Goal: Information Seeking & Learning: Learn about a topic

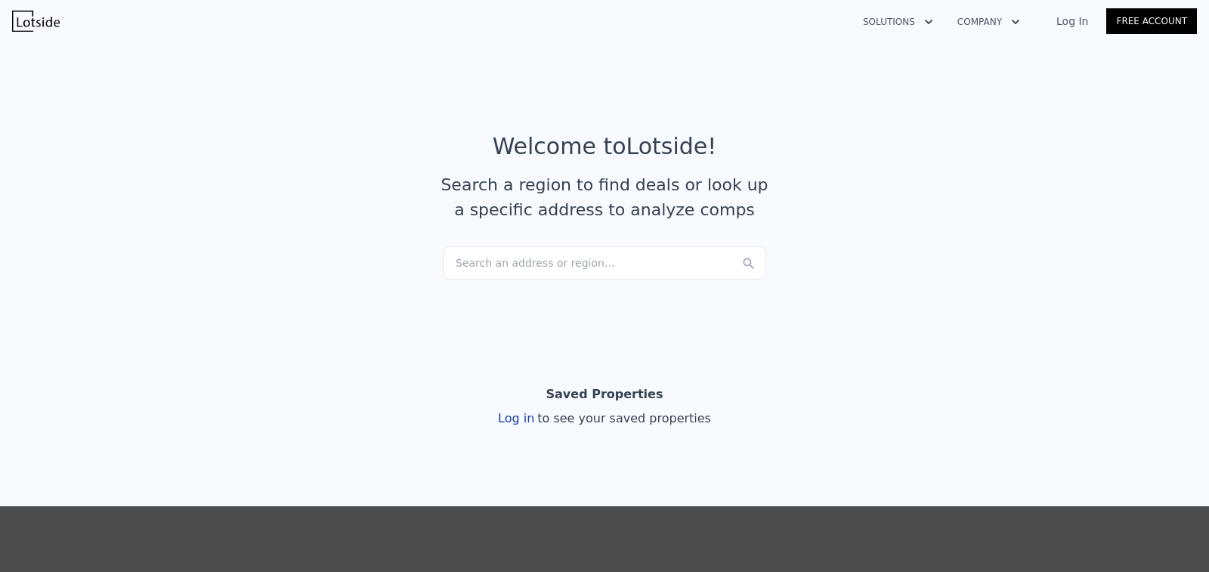
click at [676, 269] on div "Search an address or region..." at bounding box center [604, 262] width 323 height 33
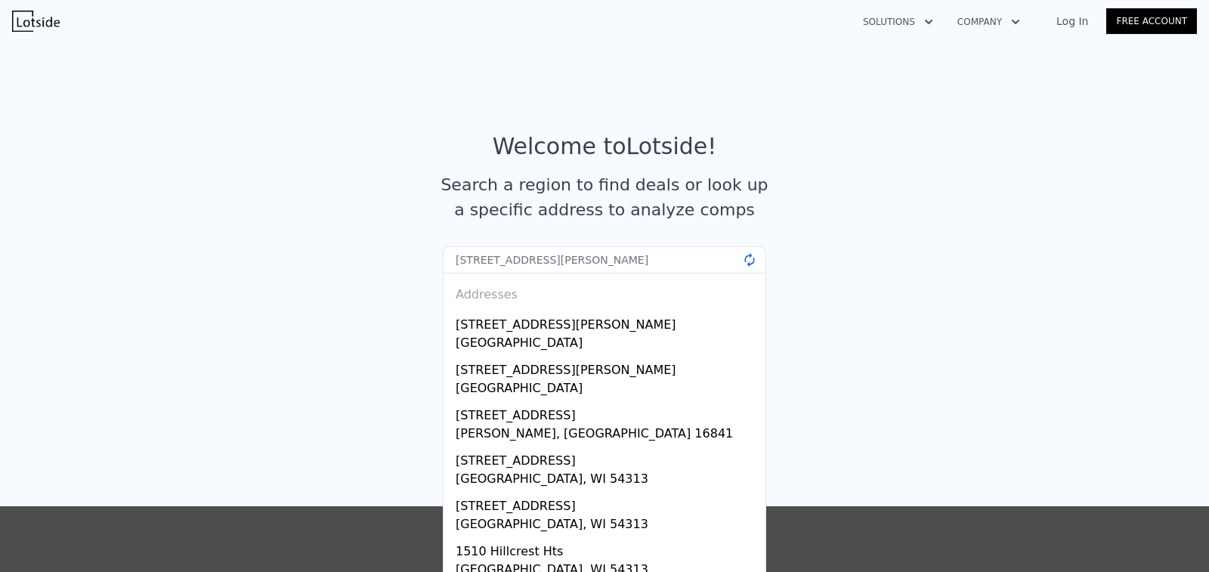
type input "[STREET_ADDRESS][PERSON_NAME]"
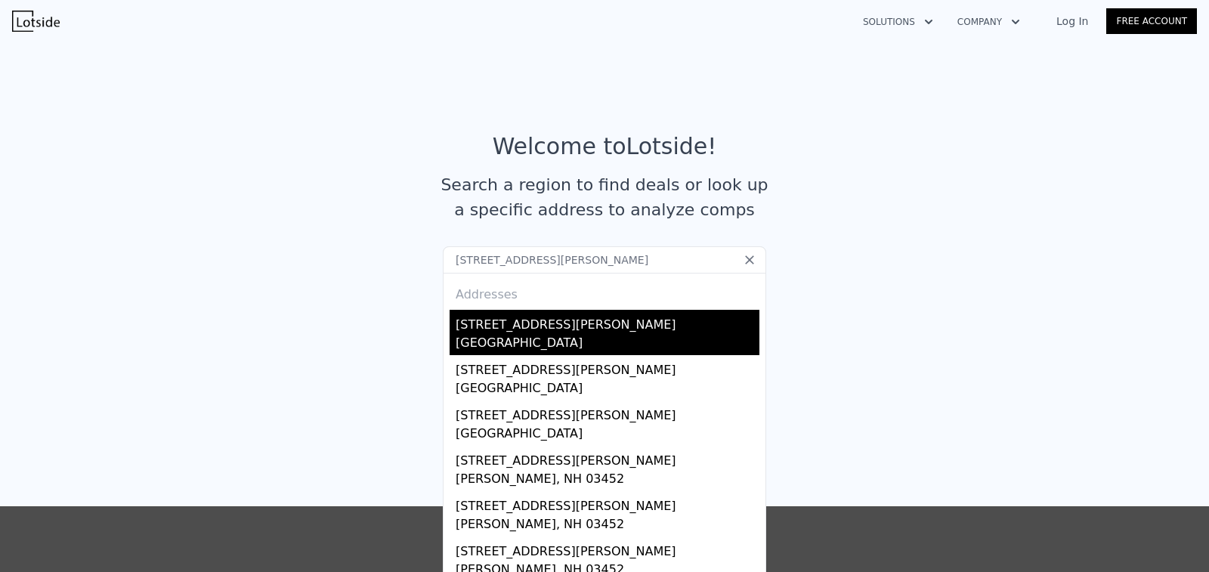
click at [572, 351] on div "[GEOGRAPHIC_DATA]" at bounding box center [608, 344] width 304 height 21
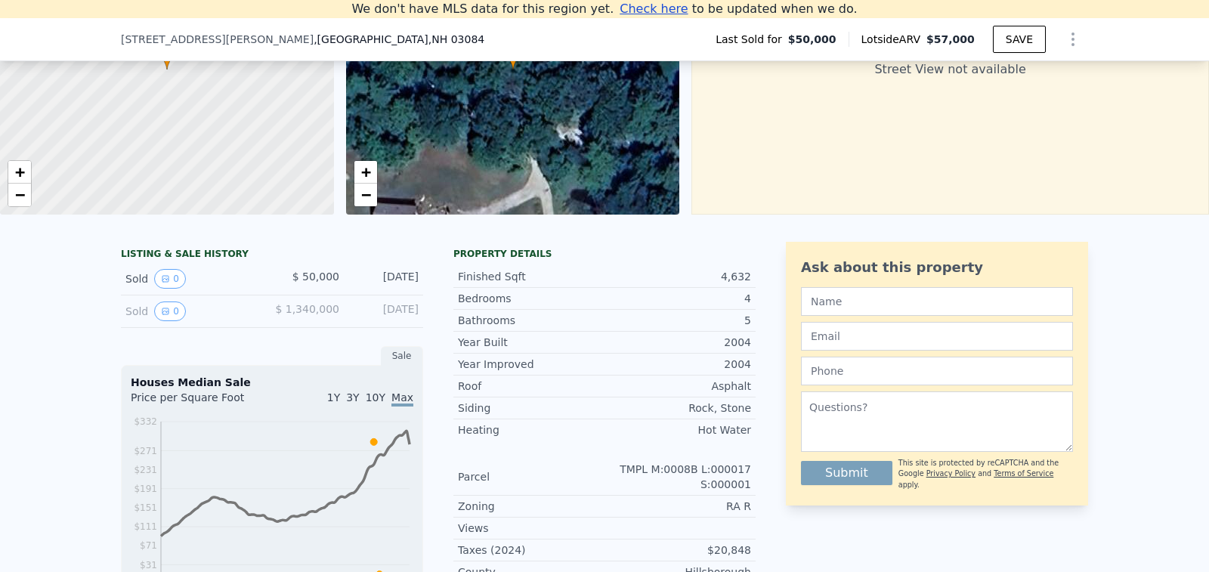
scroll to position [187, 0]
click at [146, 320] on div "Sold 0" at bounding box center [192, 310] width 135 height 20
click at [161, 314] on icon "View historical data" at bounding box center [165, 309] width 9 height 9
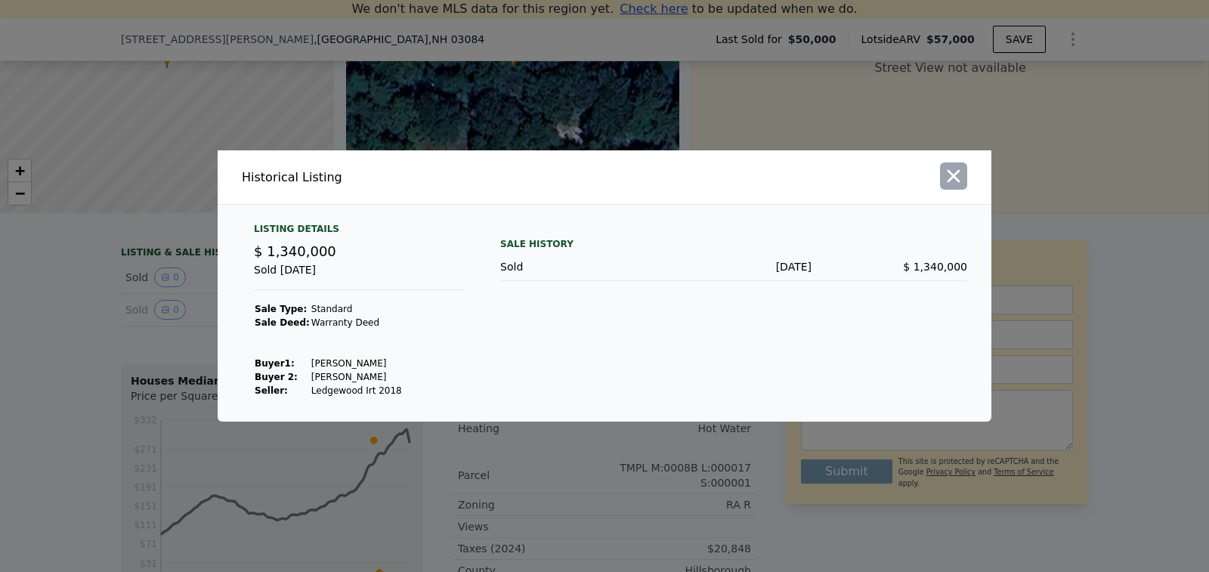
click at [958, 175] on icon "button" at bounding box center [953, 176] width 21 height 21
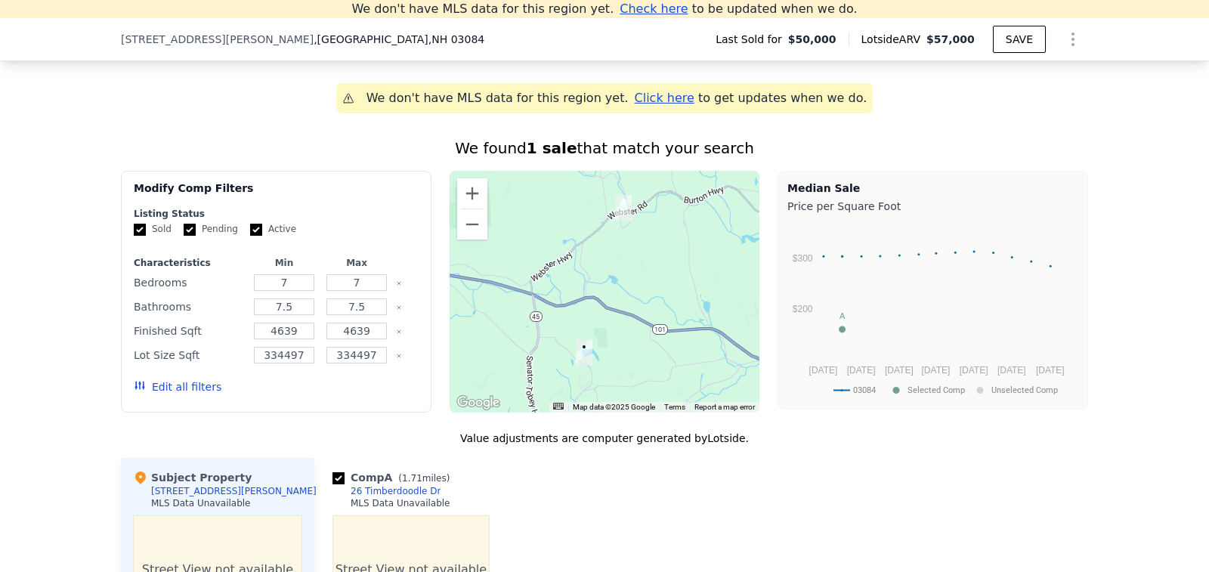
scroll to position [902, 0]
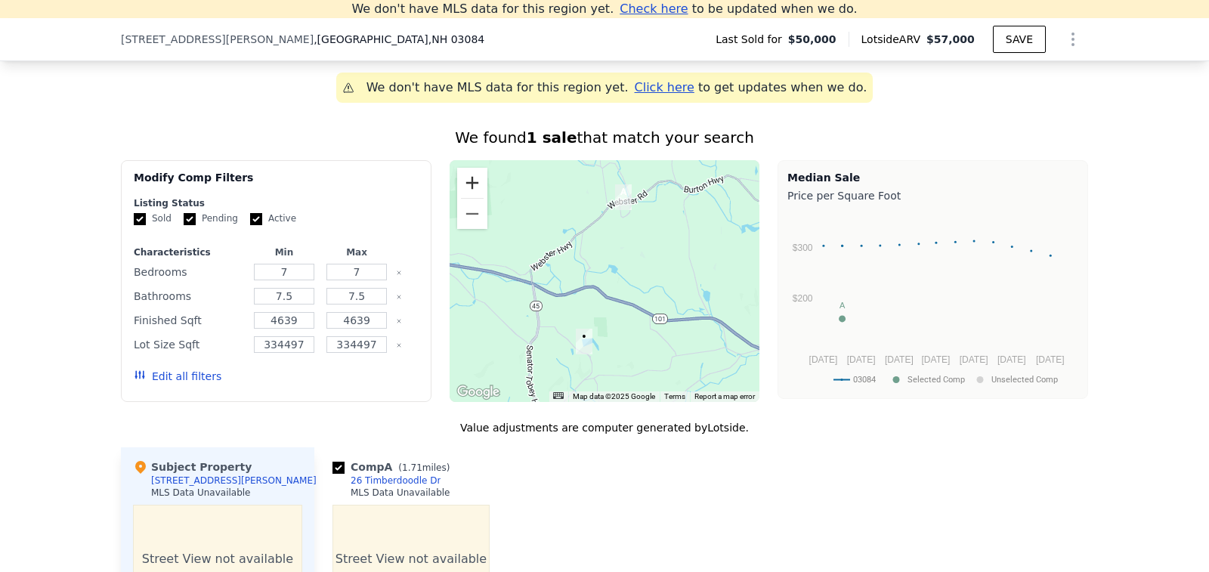
click at [460, 191] on button "Zoom in" at bounding box center [472, 183] width 30 height 30
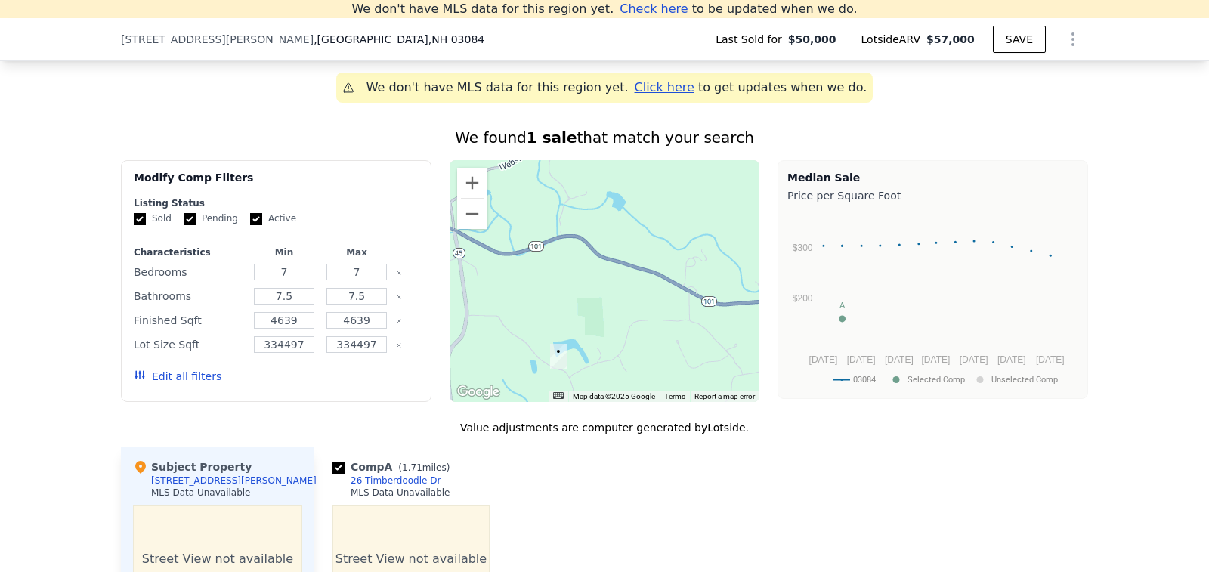
drag, startPoint x: 552, startPoint y: 276, endPoint x: 546, endPoint y: 218, distance: 58.5
click at [546, 218] on div at bounding box center [605, 281] width 311 height 242
click at [554, 368] on img "151 Howard Hill Rd" at bounding box center [558, 357] width 17 height 26
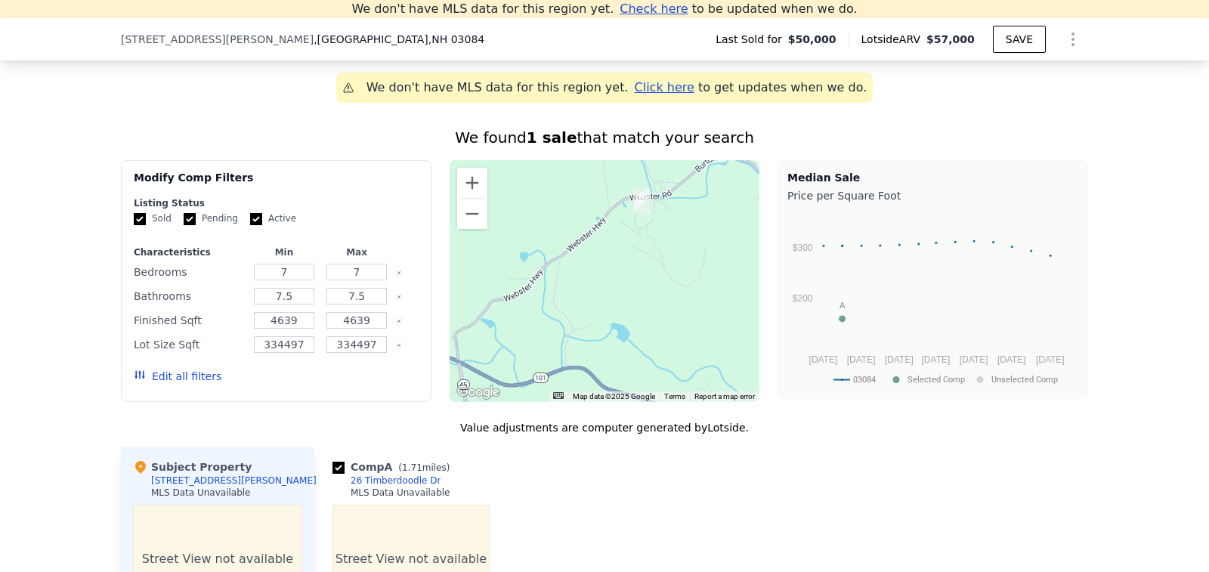
drag, startPoint x: 590, startPoint y: 291, endPoint x: 594, endPoint y: 422, distance: 131.6
click at [594, 422] on div "We found 1 sale that match your search Filters Map Prices Modify Comp Filters L…" at bounding box center [604, 522] width 967 height 790
click at [635, 207] on img "26 Timberdoodle Dr" at bounding box center [641, 201] width 17 height 26
click at [843, 122] on div "We don't have MLS data for this region yet. Click here to get updates when we d…" at bounding box center [604, 491] width 1209 height 983
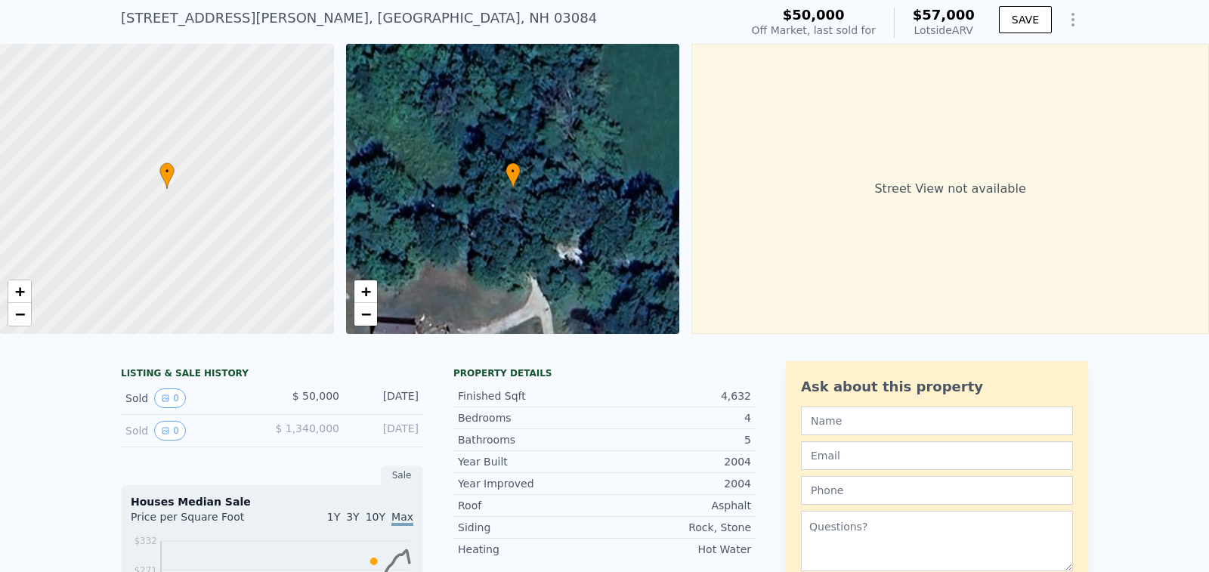
scroll to position [0, 0]
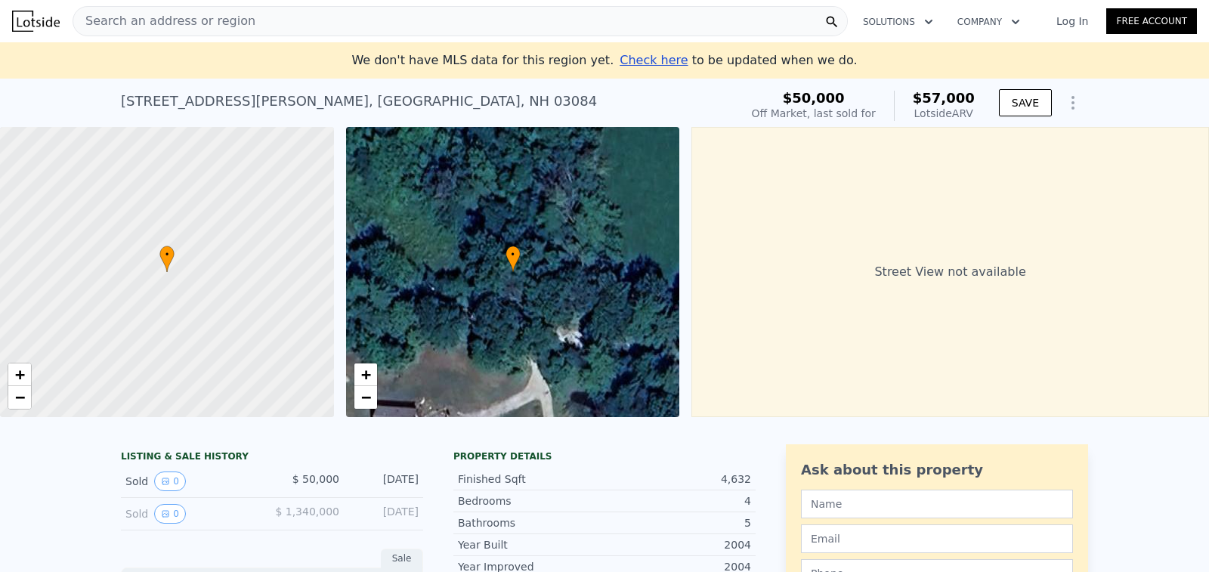
click at [45, 17] on img at bounding box center [36, 21] width 48 height 21
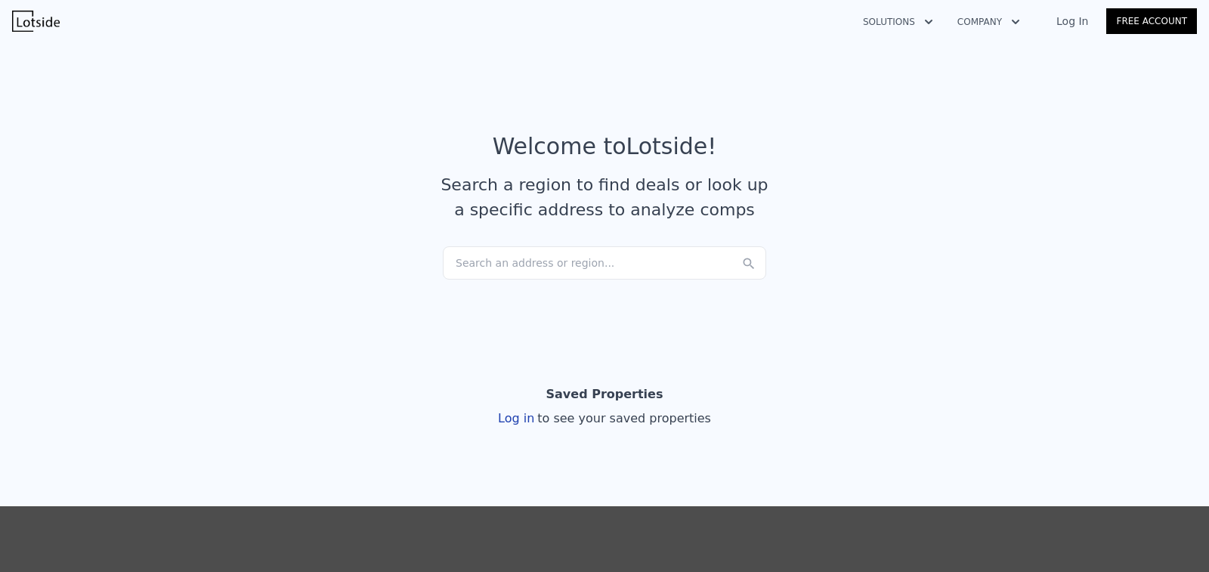
click at [645, 260] on div "Search an address or region..." at bounding box center [604, 262] width 323 height 33
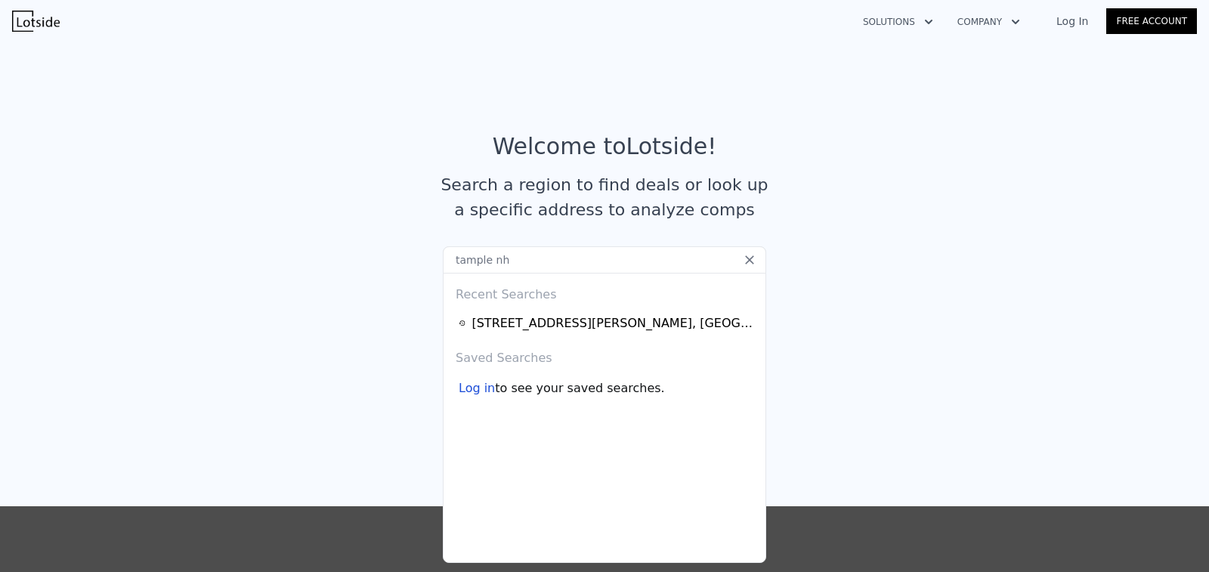
click at [672, 257] on input "tample nh" at bounding box center [604, 259] width 323 height 27
type input "tample nh"
click at [744, 264] on icon at bounding box center [749, 259] width 15 height 15
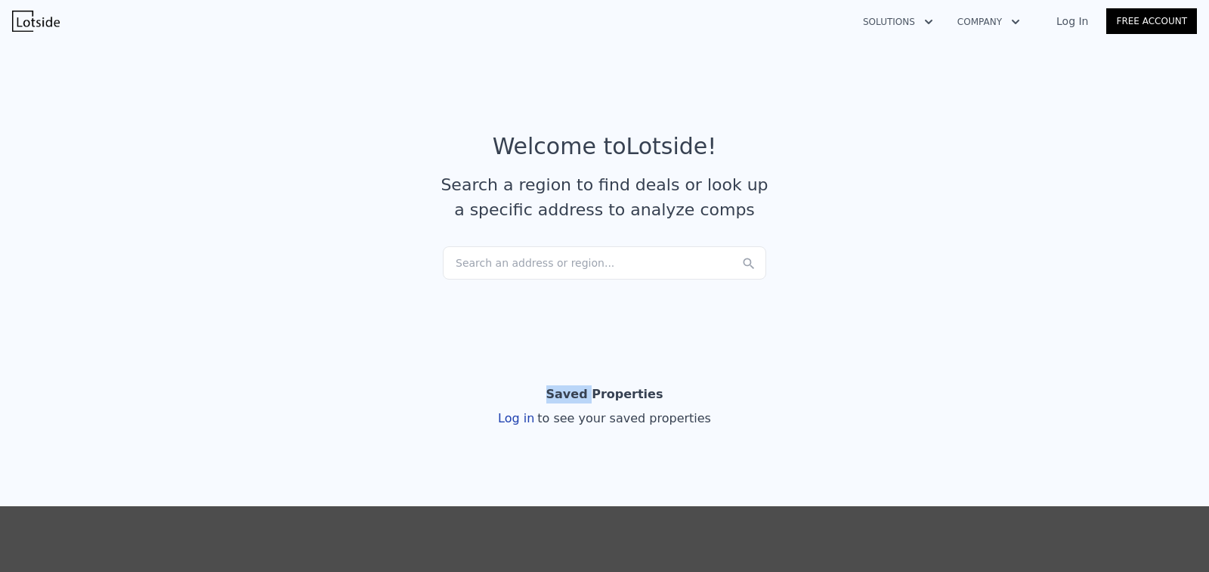
click at [744, 264] on icon at bounding box center [749, 263] width 11 height 11
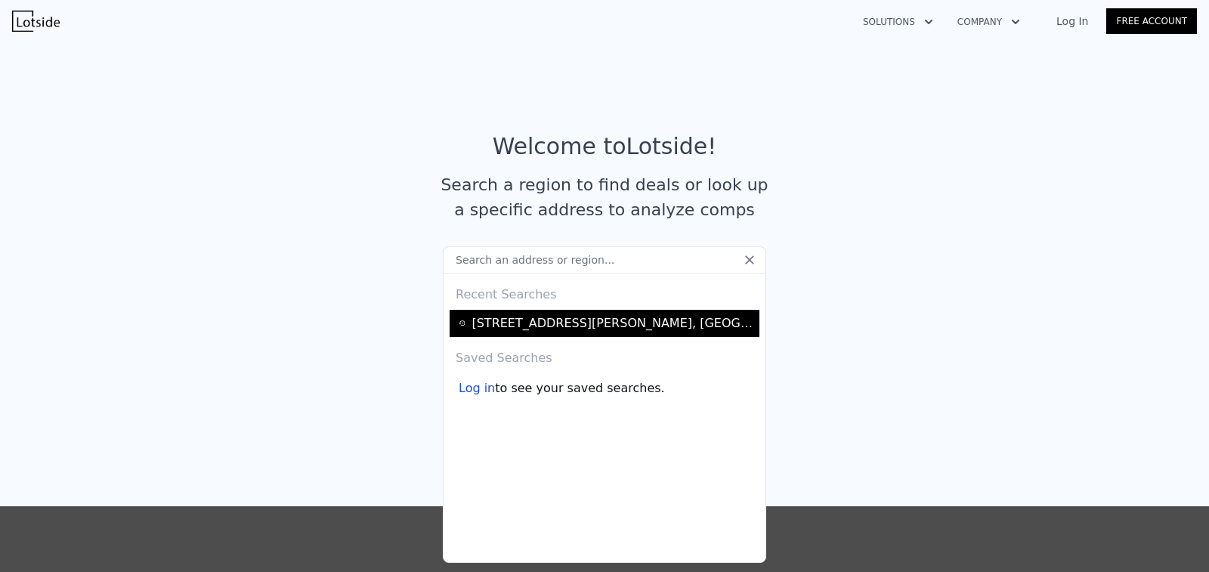
click at [600, 317] on div "[STREET_ADDRESS][PERSON_NAME]" at bounding box center [613, 323] width 283 height 18
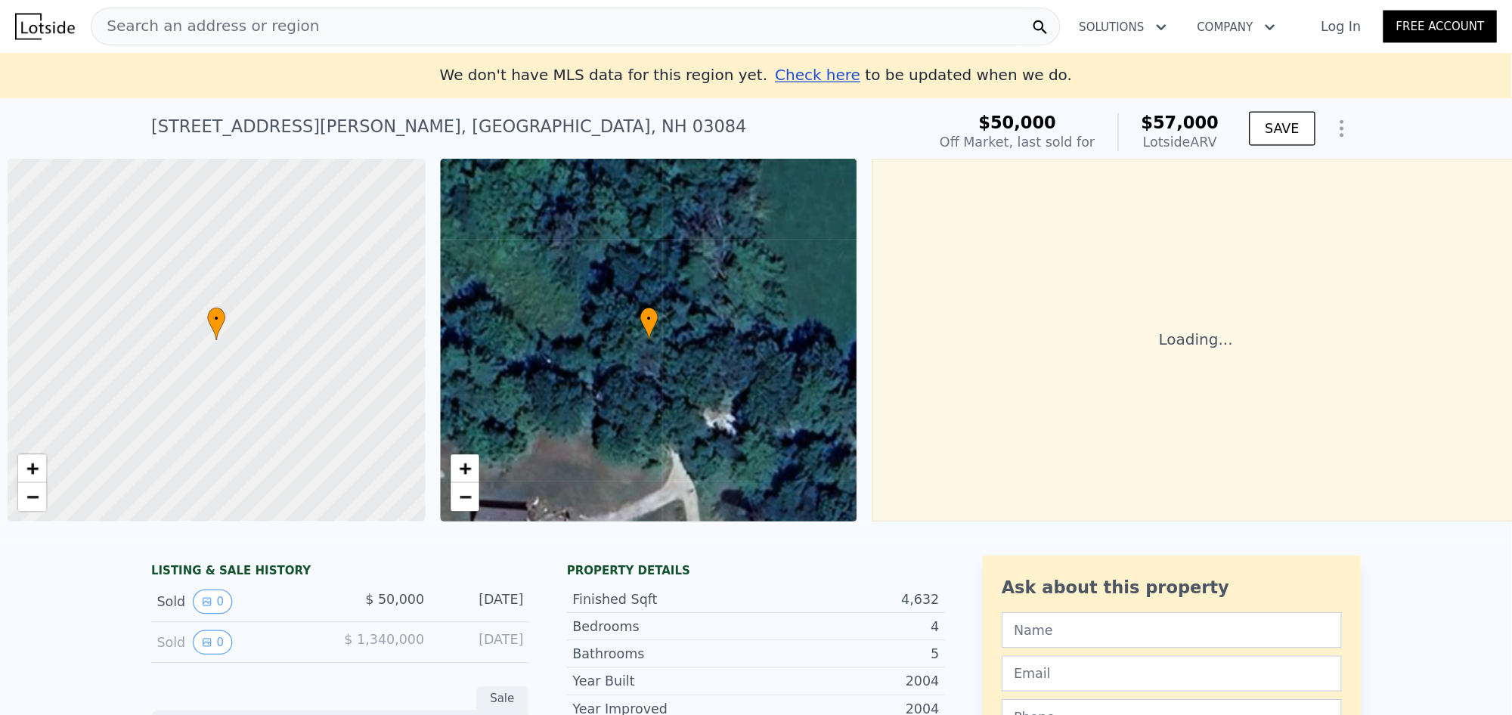
scroll to position [0, 6]
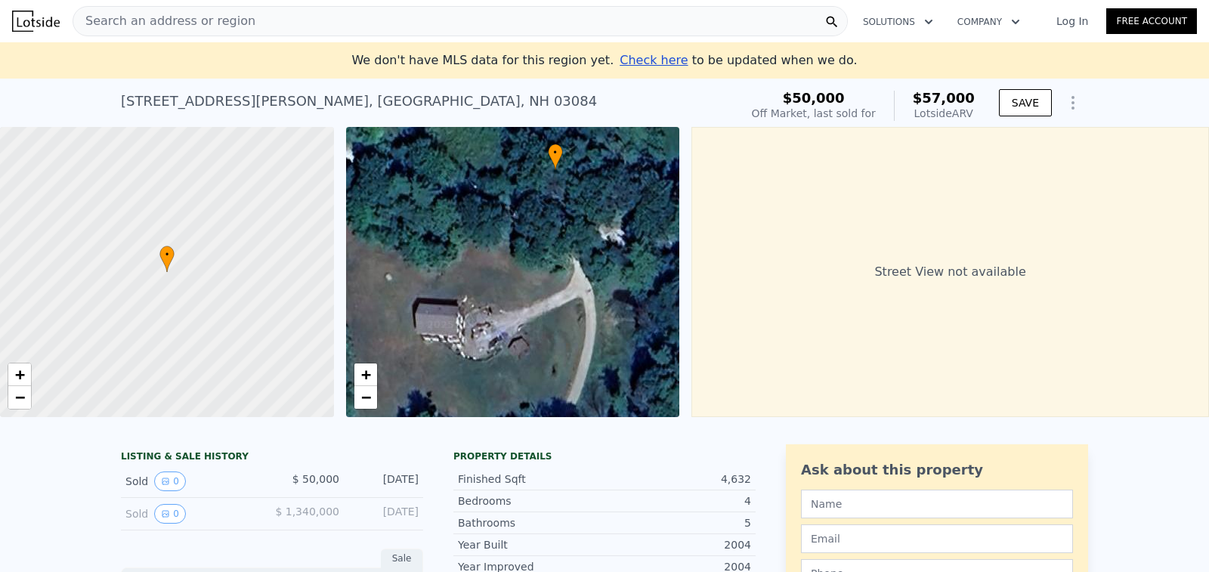
drag, startPoint x: 559, startPoint y: 256, endPoint x: 602, endPoint y: 154, distance: 110.5
click at [602, 154] on div "• + −" at bounding box center [513, 272] width 334 height 290
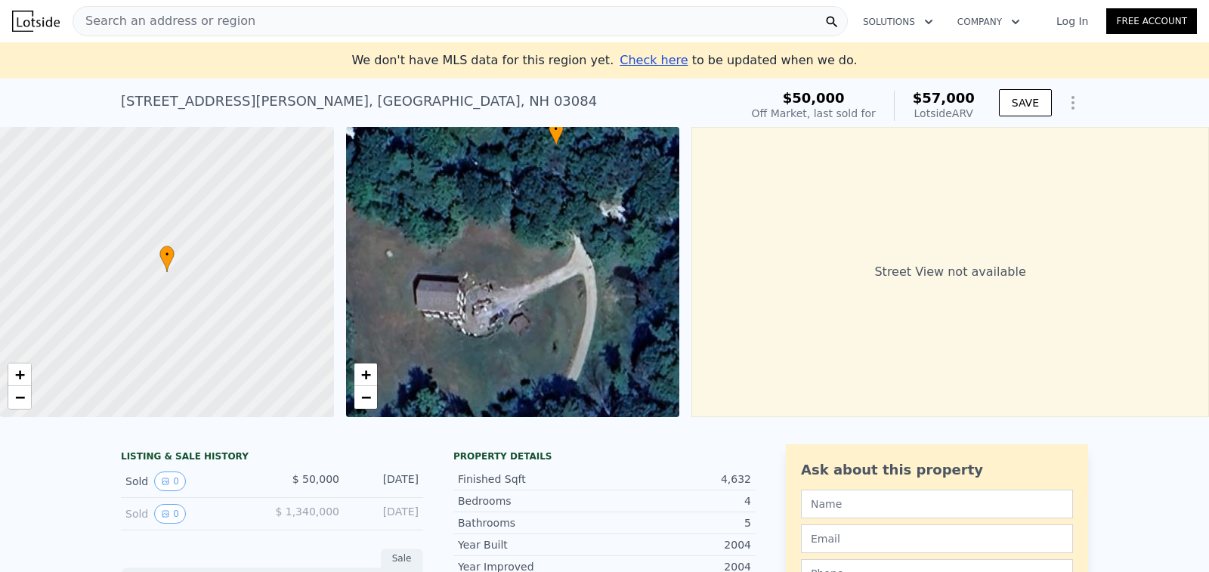
drag, startPoint x: 527, startPoint y: 289, endPoint x: 525, endPoint y: 218, distance: 70.3
click at [525, 219] on div "• + −" at bounding box center [513, 272] width 334 height 290
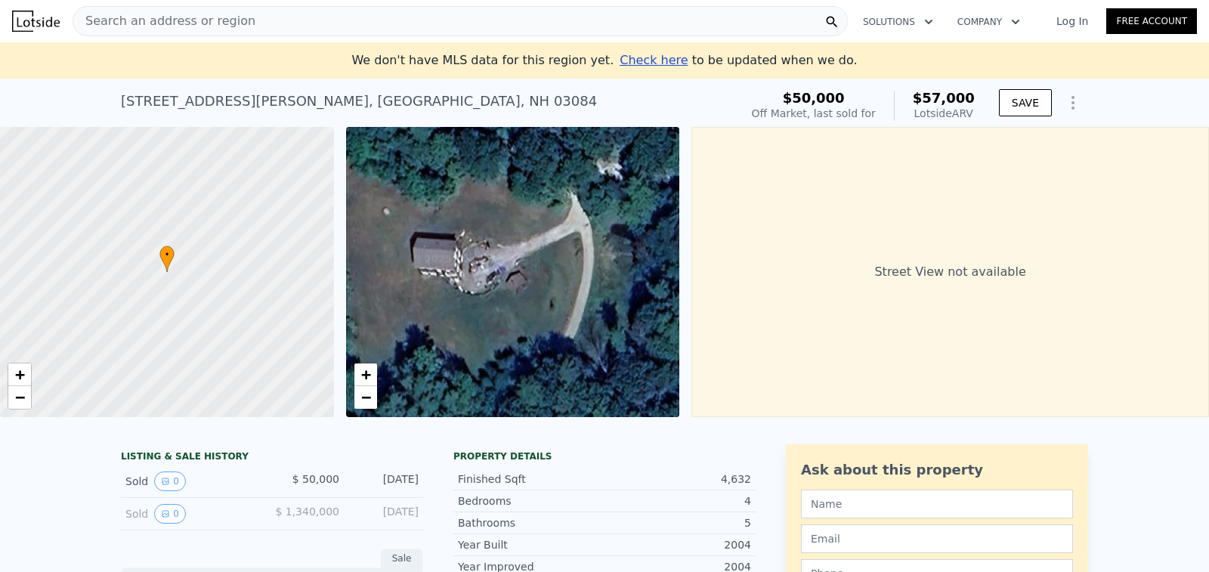
drag, startPoint x: 522, startPoint y: 243, endPoint x: 514, endPoint y: 382, distance: 140.0
click at [514, 382] on div "• + −" at bounding box center [513, 272] width 334 height 290
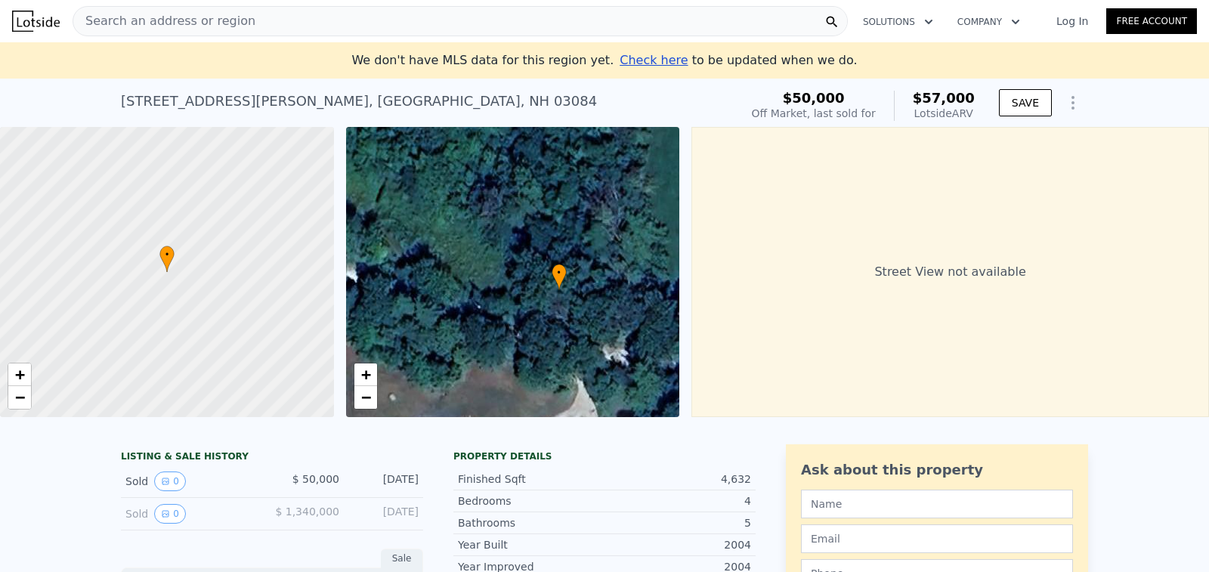
drag, startPoint x: 543, startPoint y: 310, endPoint x: 559, endPoint y: 416, distance: 107.7
click at [559, 415] on div "• + −" at bounding box center [513, 272] width 334 height 290
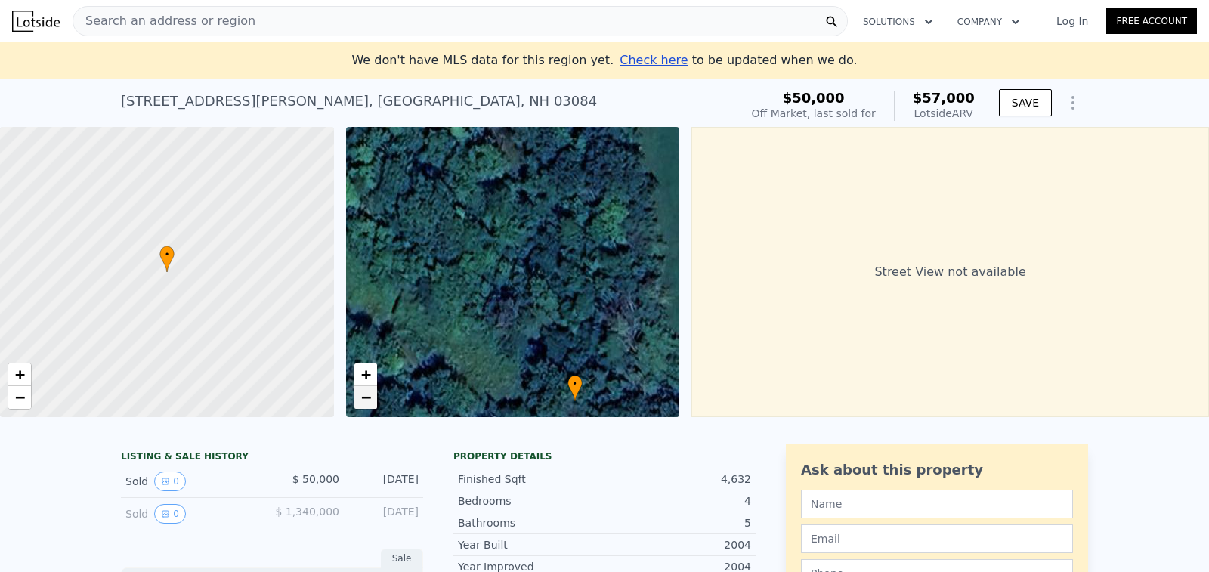
click at [362, 398] on span "−" at bounding box center [366, 397] width 10 height 19
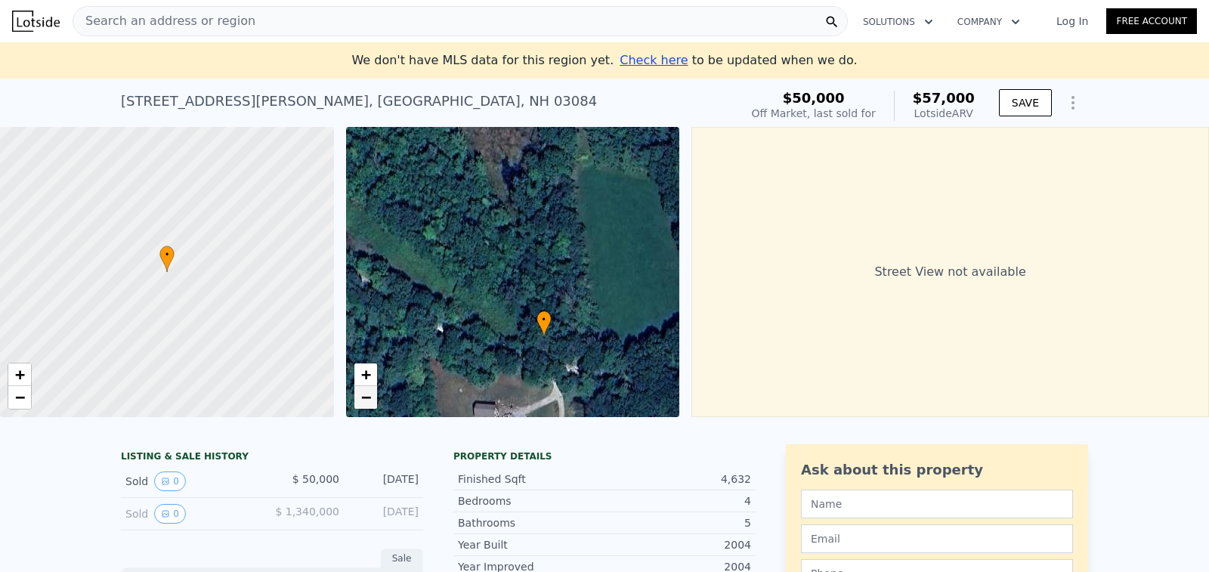
click at [362, 398] on span "−" at bounding box center [366, 397] width 10 height 19
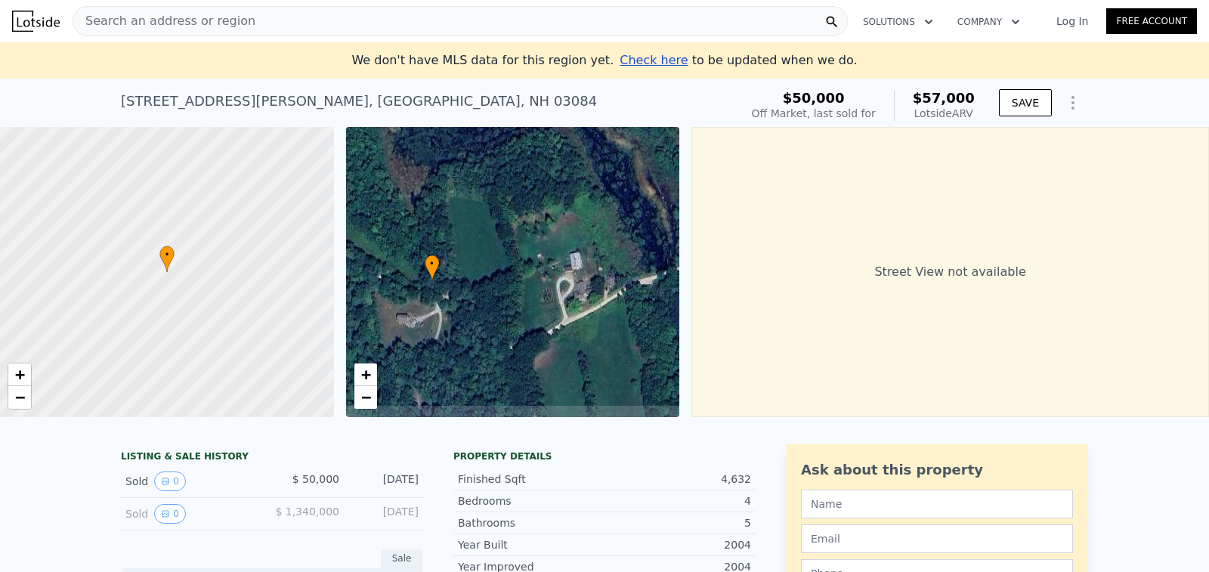
drag, startPoint x: 516, startPoint y: 342, endPoint x: 419, endPoint y: 318, distance: 99.5
click at [419, 318] on div "• + −" at bounding box center [513, 272] width 334 height 290
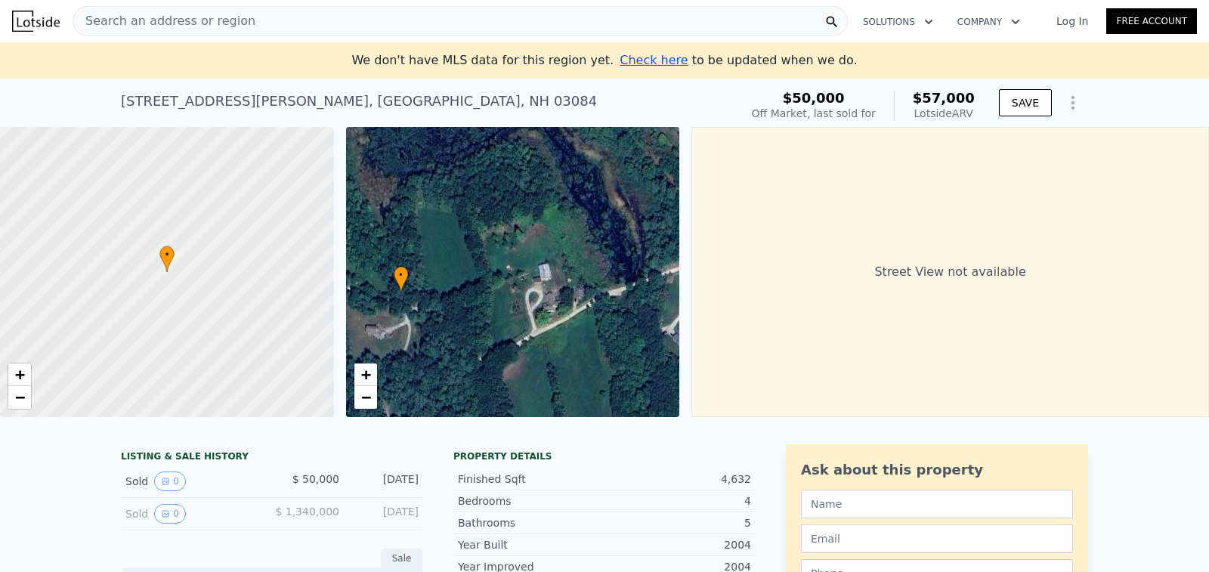
drag, startPoint x: 574, startPoint y: 267, endPoint x: 538, endPoint y: 283, distance: 39.2
click at [539, 283] on div "• + −" at bounding box center [513, 272] width 334 height 290
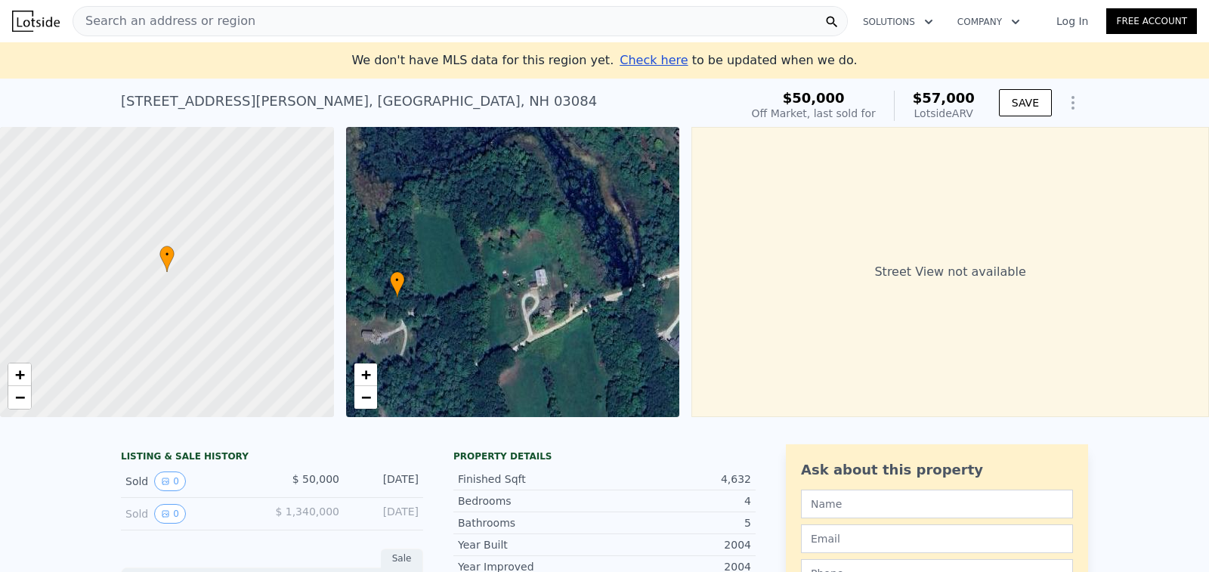
click at [538, 280] on div "• + −" at bounding box center [513, 272] width 334 height 290
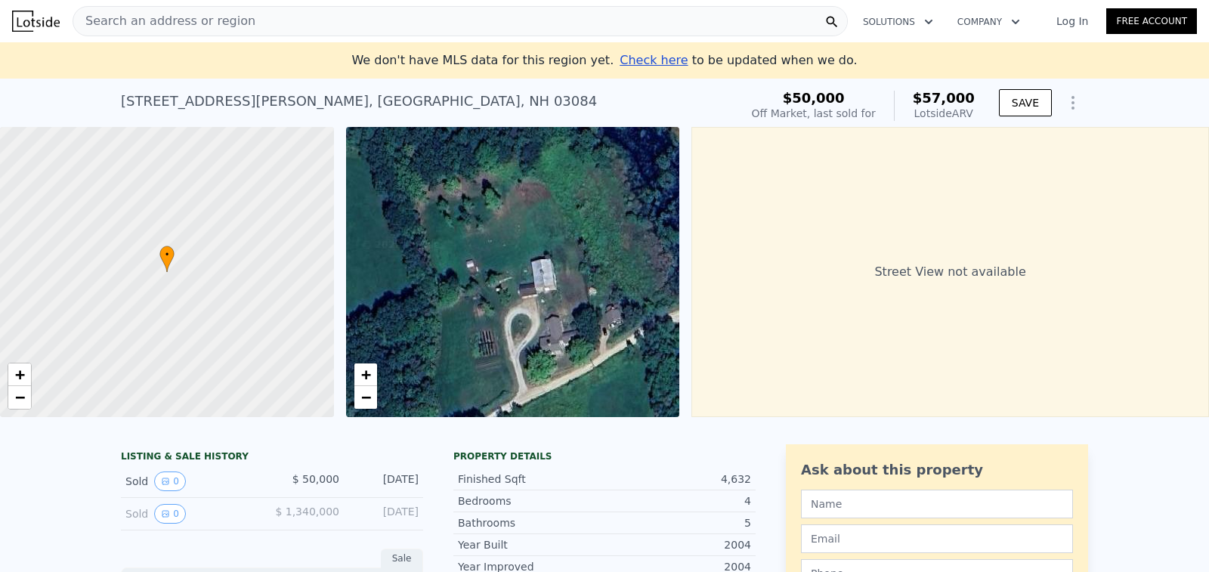
click at [538, 280] on div "• + −" at bounding box center [513, 272] width 334 height 290
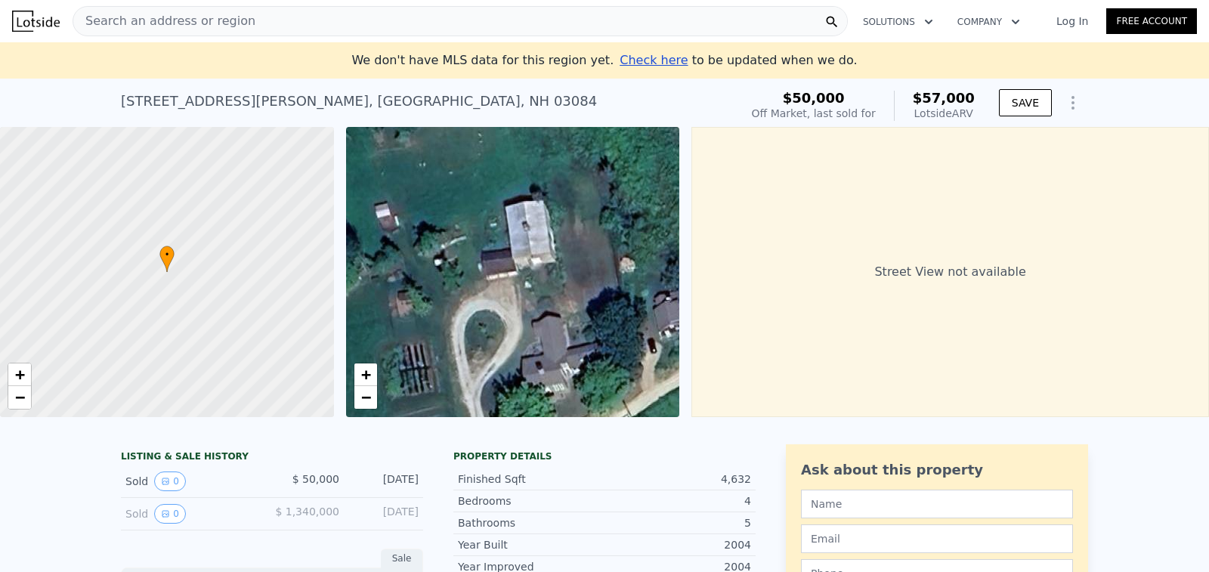
drag, startPoint x: 534, startPoint y: 320, endPoint x: 460, endPoint y: 328, distance: 75.2
click at [479, 320] on div "• + −" at bounding box center [513, 272] width 334 height 290
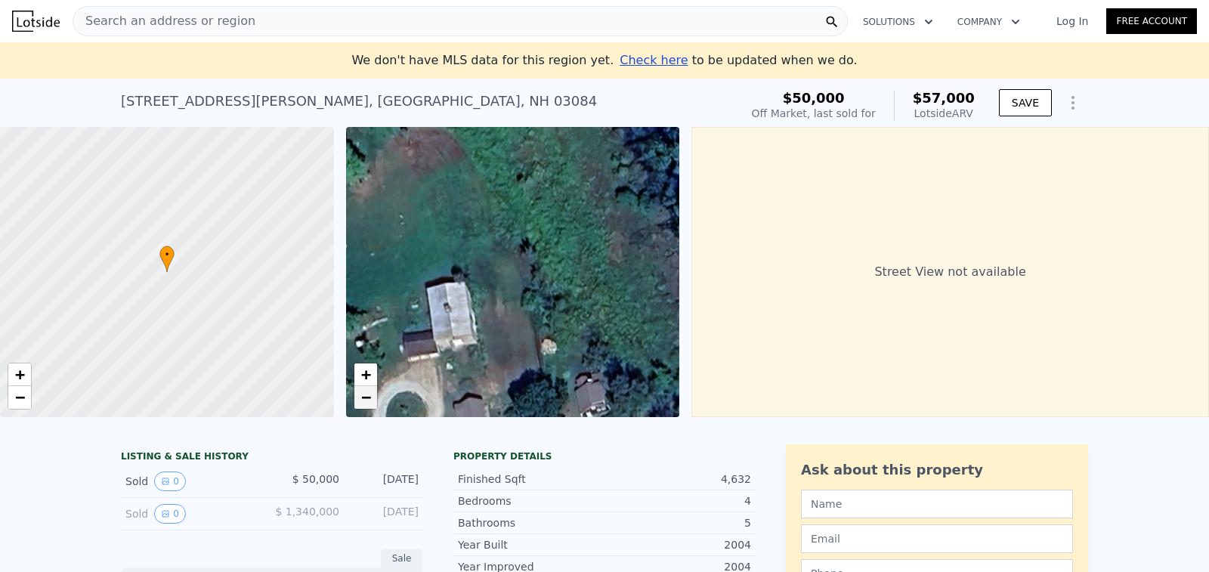
click at [373, 401] on link "−" at bounding box center [365, 397] width 23 height 23
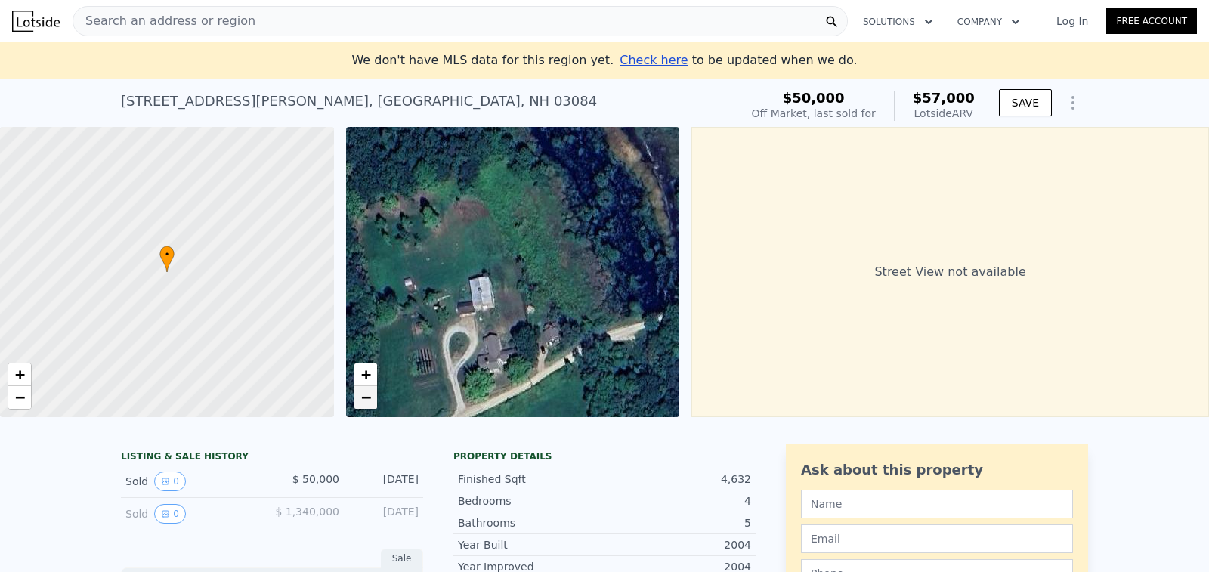
click at [373, 401] on link "−" at bounding box center [365, 397] width 23 height 23
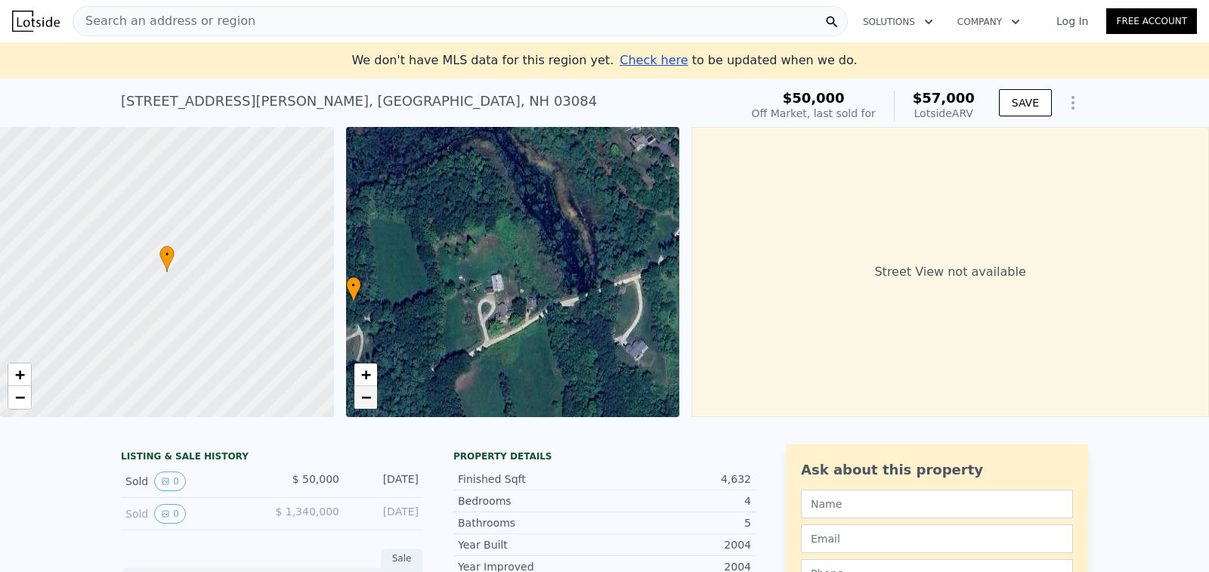
click at [373, 401] on link "−" at bounding box center [365, 397] width 23 height 23
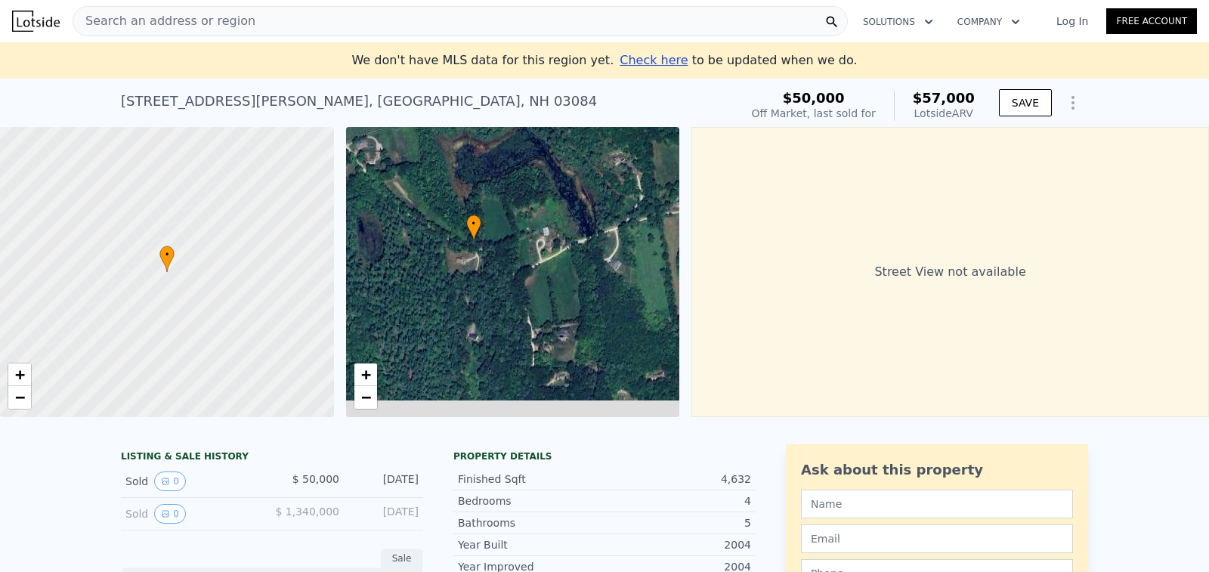
drag, startPoint x: 488, startPoint y: 343, endPoint x: 614, endPoint y: 224, distance: 173.2
click at [614, 224] on div "• + −" at bounding box center [513, 272] width 334 height 290
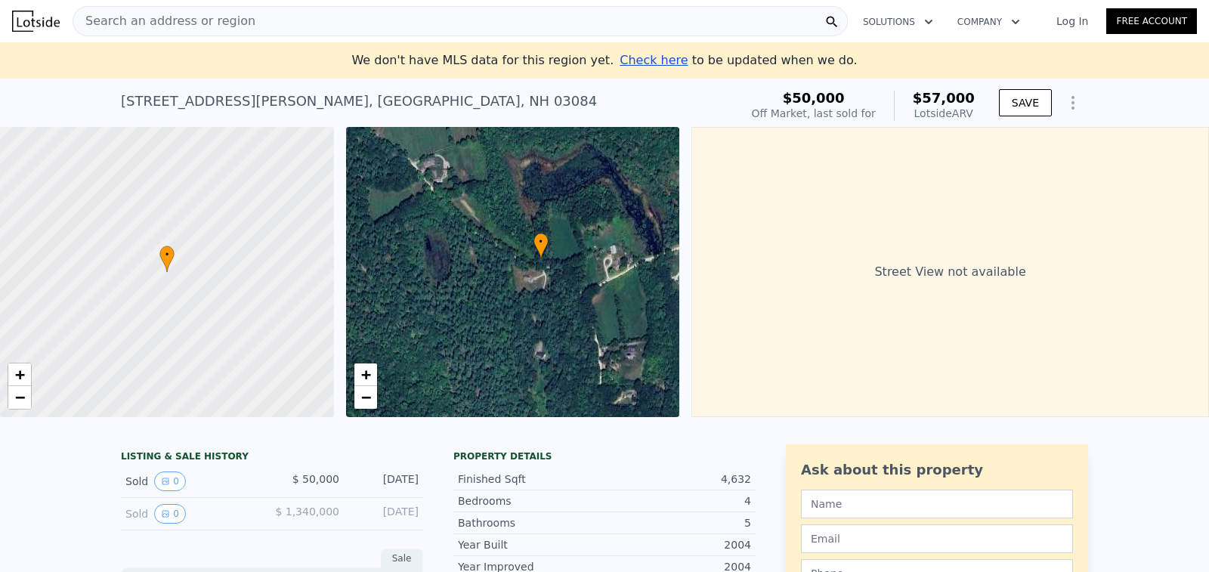
drag, startPoint x: 614, startPoint y: 224, endPoint x: 585, endPoint y: 325, distance: 104.8
click at [585, 325] on div "• + −" at bounding box center [513, 272] width 334 height 290
click at [22, 377] on span "+" at bounding box center [20, 374] width 10 height 19
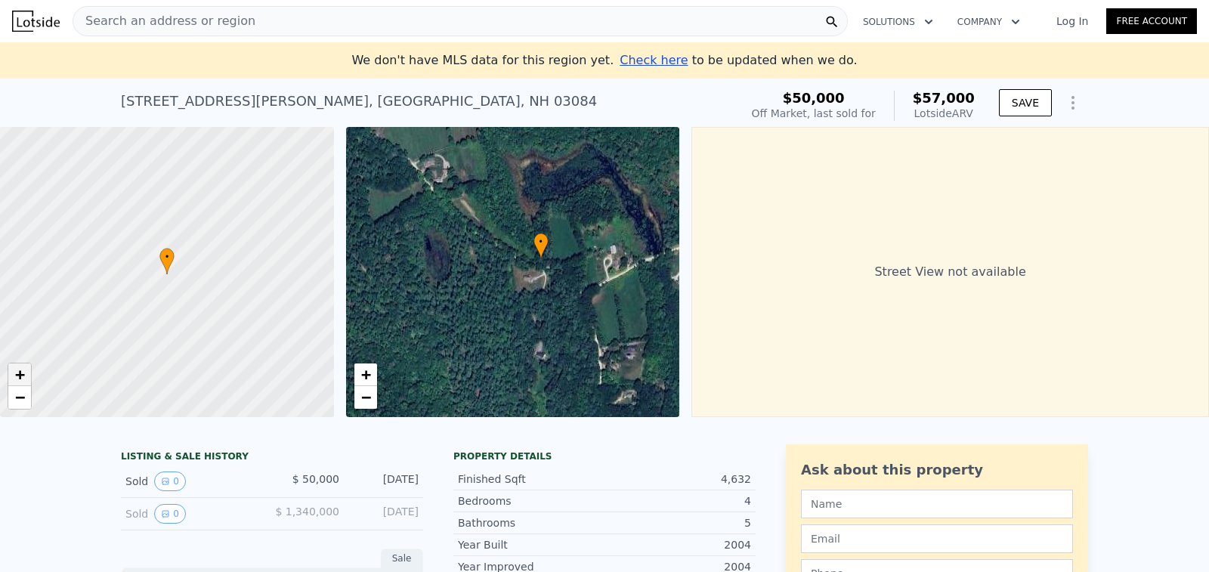
click at [22, 377] on span "+" at bounding box center [20, 374] width 10 height 19
drag, startPoint x: 153, startPoint y: 266, endPoint x: 219, endPoint y: 345, distance: 103.0
click at [219, 345] on div at bounding box center [167, 272] width 401 height 348
click at [23, 375] on span "+" at bounding box center [20, 374] width 10 height 19
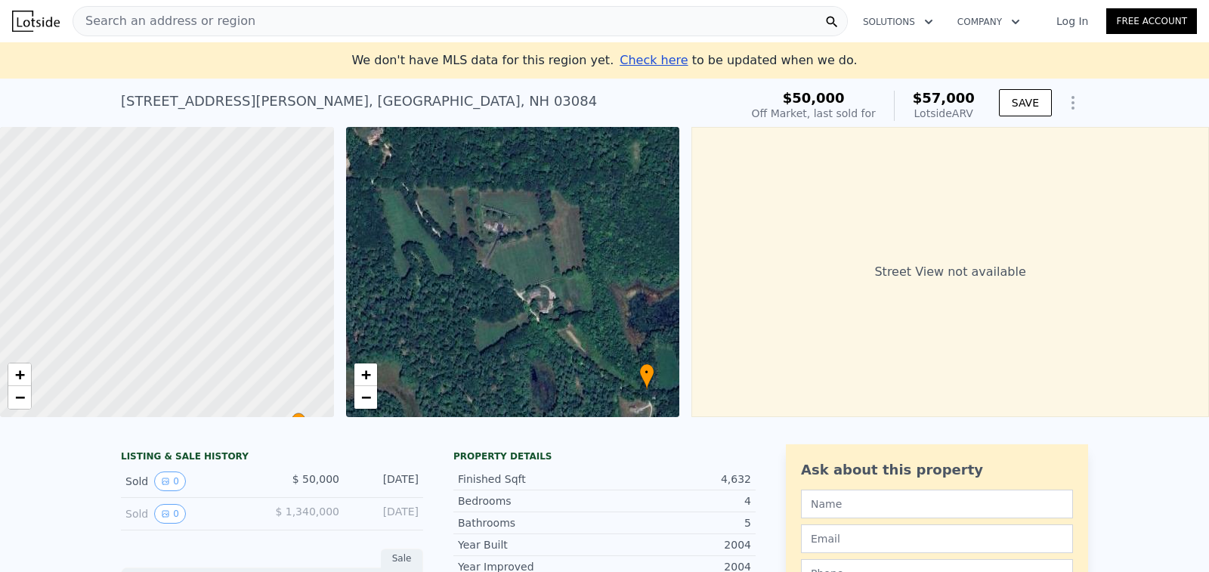
drag, startPoint x: 515, startPoint y: 305, endPoint x: 621, endPoint y: 436, distance: 168.2
click at [492, 231] on div "• + −" at bounding box center [513, 272] width 334 height 290
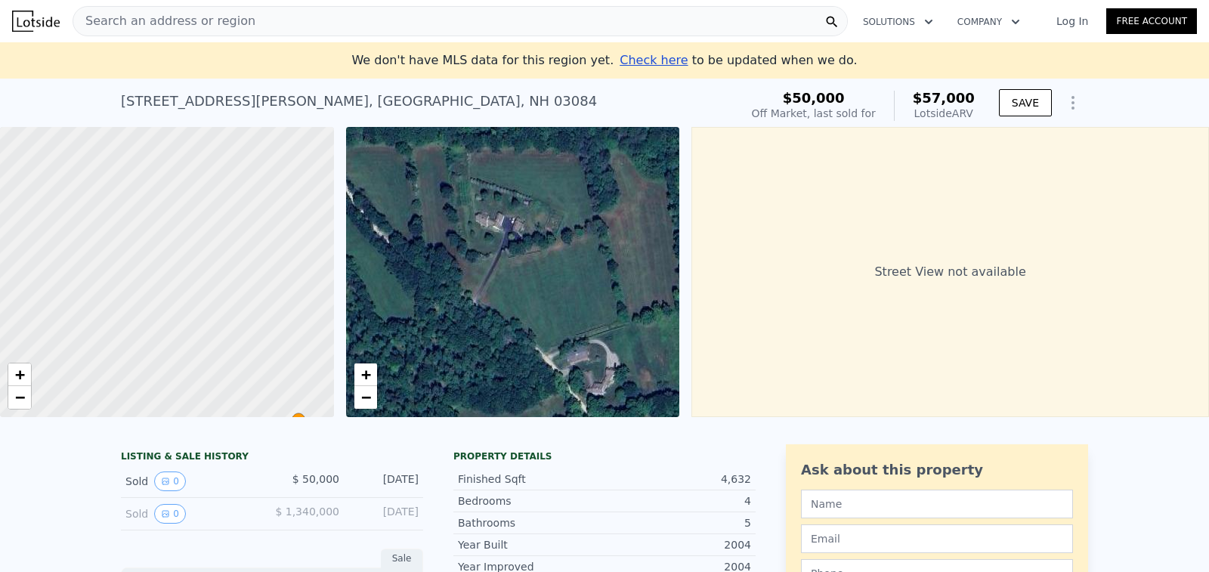
click at [500, 227] on div "• + −" at bounding box center [513, 272] width 334 height 290
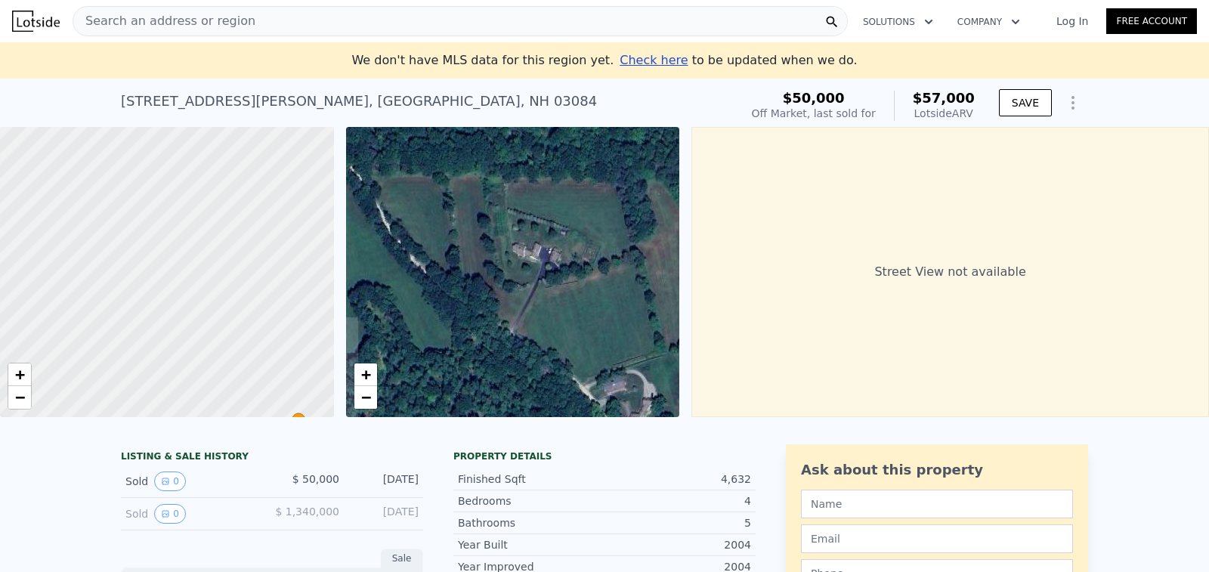
drag, startPoint x: 496, startPoint y: 227, endPoint x: 533, endPoint y: 258, distance: 47.8
click at [533, 258] on div "• + −" at bounding box center [513, 272] width 334 height 290
drag, startPoint x: 191, startPoint y: 234, endPoint x: 276, endPoint y: 225, distance: 85.1
click at [276, 225] on div at bounding box center [167, 272] width 401 height 348
click at [227, 293] on div at bounding box center [167, 272] width 401 height 348
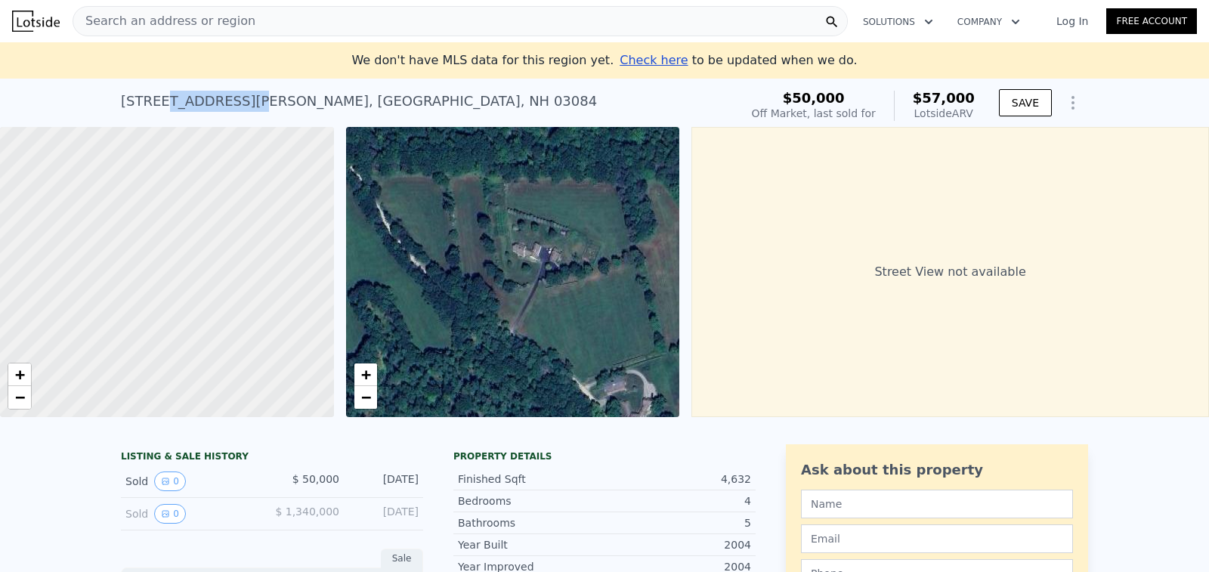
drag, startPoint x: 232, startPoint y: 102, endPoint x: 162, endPoint y: 97, distance: 70.5
click at [162, 97] on div "[STREET_ADDRESS][PERSON_NAME]" at bounding box center [359, 101] width 476 height 21
drag, startPoint x: 141, startPoint y: 100, endPoint x: 491, endPoint y: 121, distance: 351.3
click at [491, 121] on div "[STREET_ADDRESS][PERSON_NAME] Sold [DATE] for $50k (~ARV $57k )" at bounding box center [427, 106] width 613 height 42
copy div "[PERSON_NAME][GEOGRAPHIC_DATA] , [GEOGRAPHIC_DATA]"
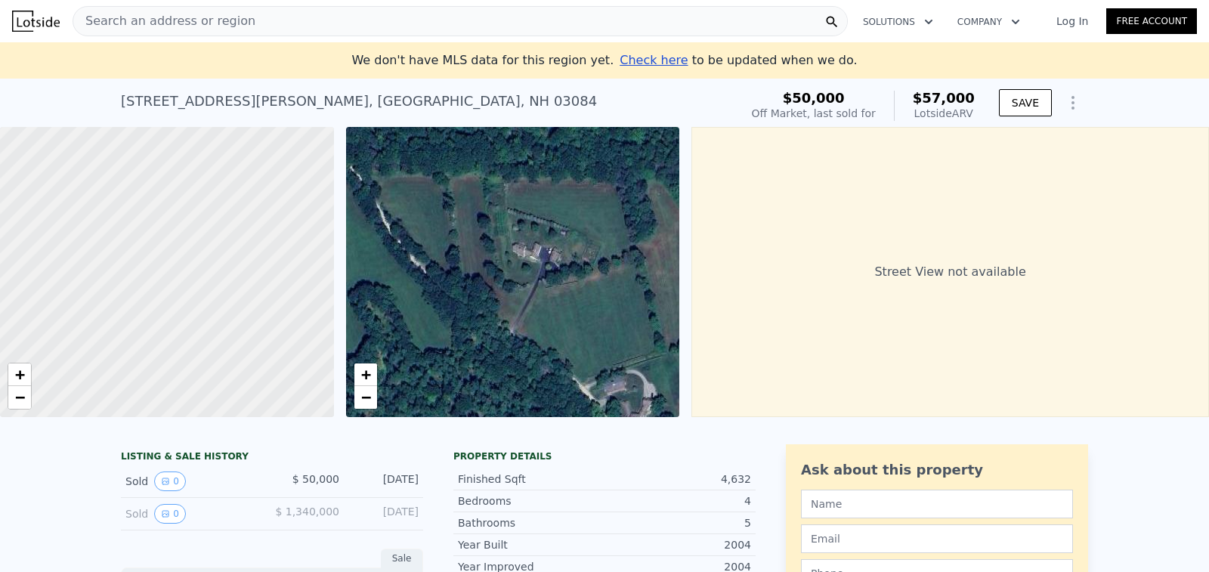
click at [421, 9] on div "Search an address or region" at bounding box center [460, 21] width 775 height 30
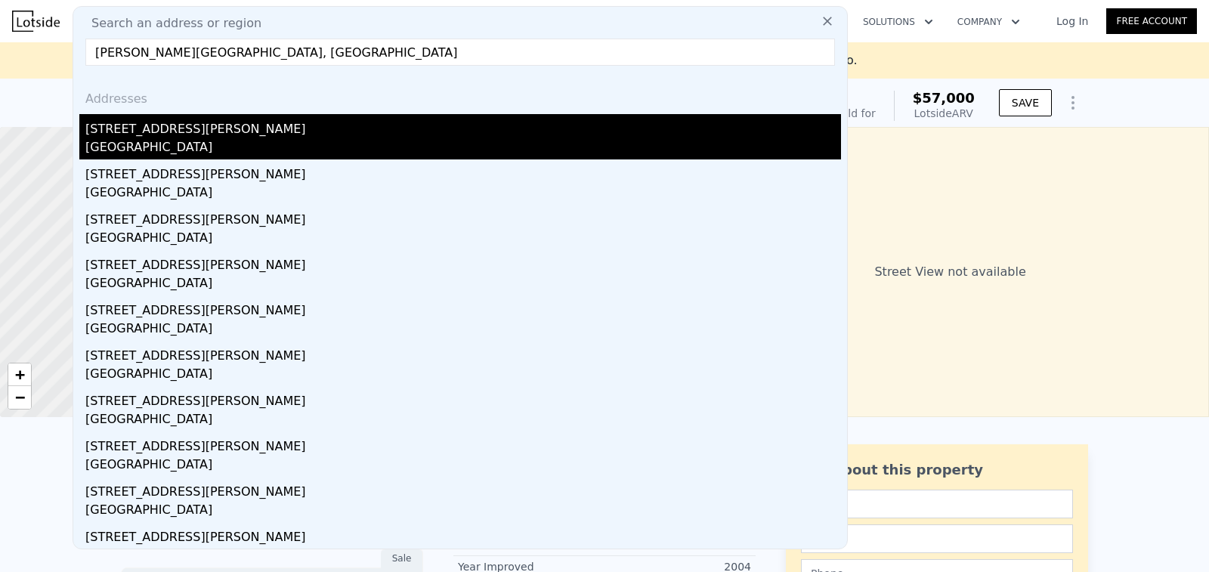
type input "[PERSON_NAME][GEOGRAPHIC_DATA], [GEOGRAPHIC_DATA]"
click at [234, 157] on div "[GEOGRAPHIC_DATA]" at bounding box center [463, 148] width 756 height 21
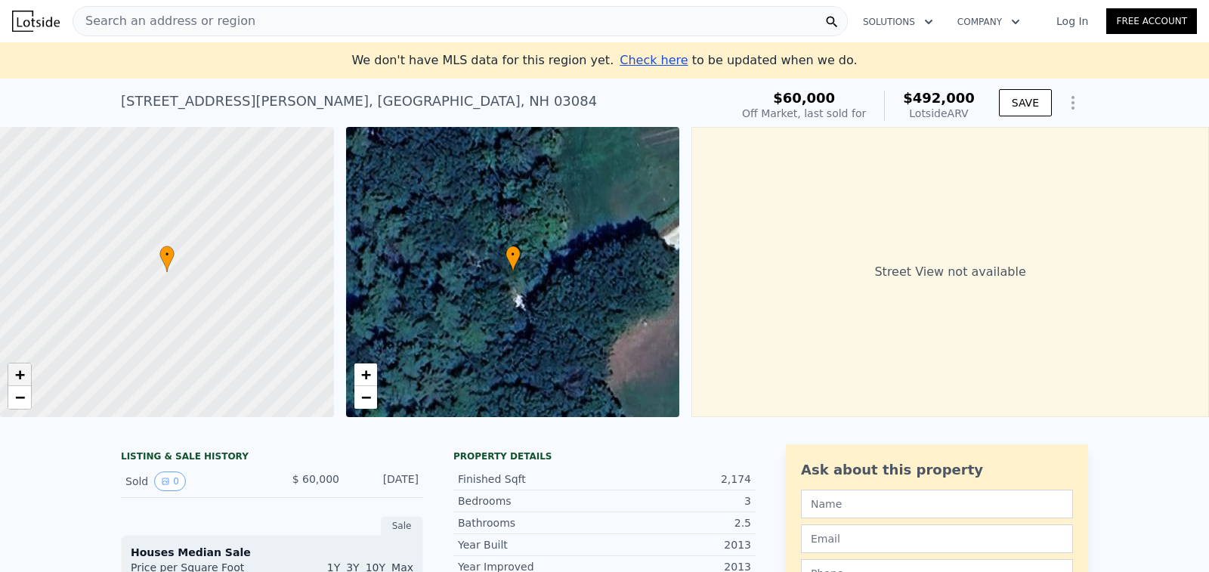
click at [19, 376] on span "+" at bounding box center [20, 374] width 10 height 19
click at [71, 188] on div at bounding box center [167, 272] width 401 height 348
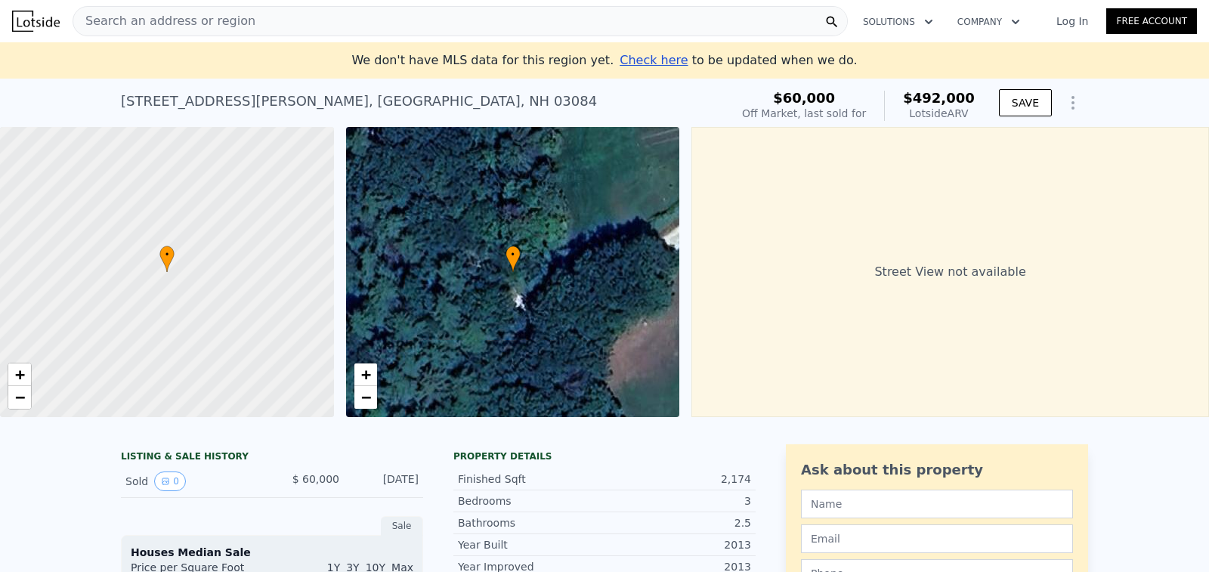
click at [71, 188] on div at bounding box center [167, 272] width 401 height 348
drag, startPoint x: 76, startPoint y: 181, endPoint x: 136, endPoint y: 193, distance: 61.7
click at [136, 193] on div at bounding box center [167, 272] width 401 height 348
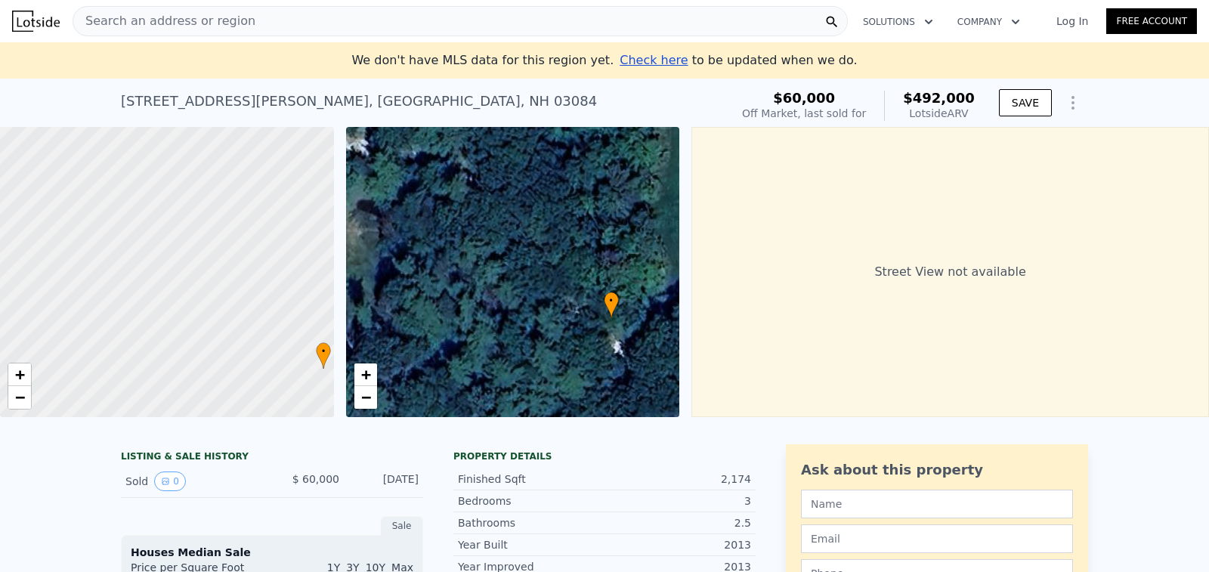
click at [611, 297] on span "•" at bounding box center [611, 301] width 15 height 14
click at [179, 26] on span "Search an address or region" at bounding box center [164, 21] width 182 height 18
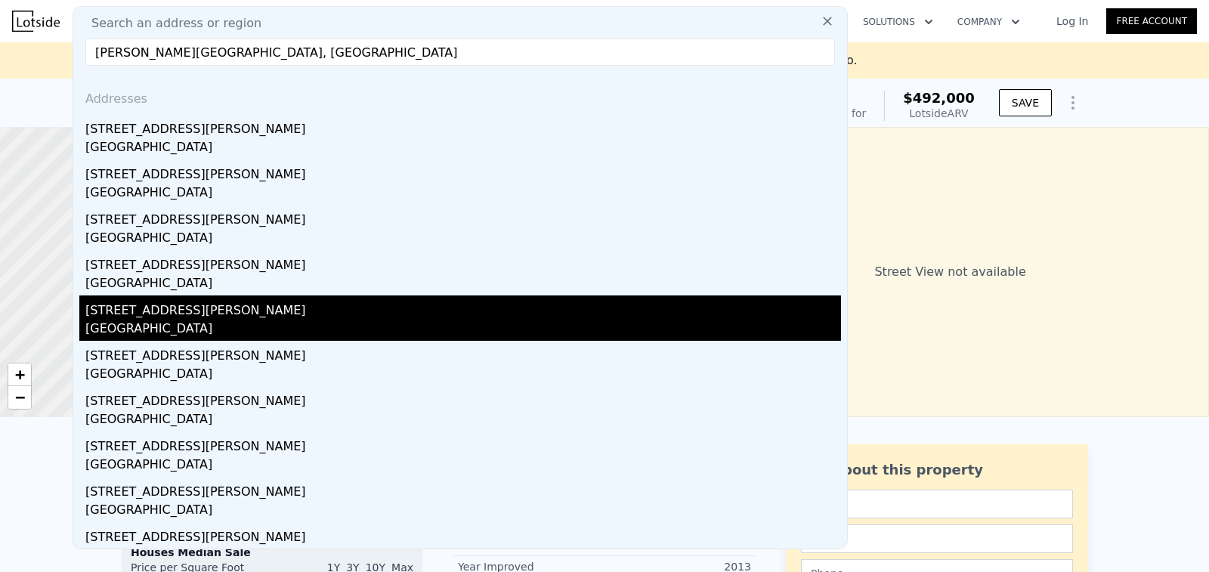
type input "[PERSON_NAME][GEOGRAPHIC_DATA], [GEOGRAPHIC_DATA]"
click at [182, 325] on div "[GEOGRAPHIC_DATA]" at bounding box center [463, 330] width 756 height 21
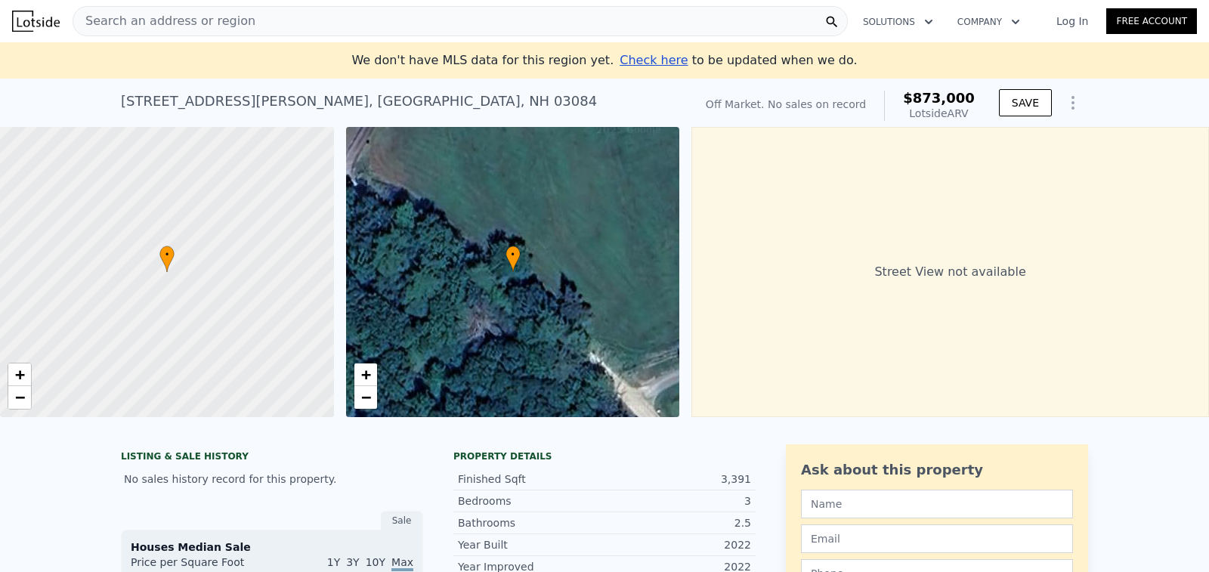
click at [235, 16] on div "Search an address or region" at bounding box center [460, 21] width 775 height 30
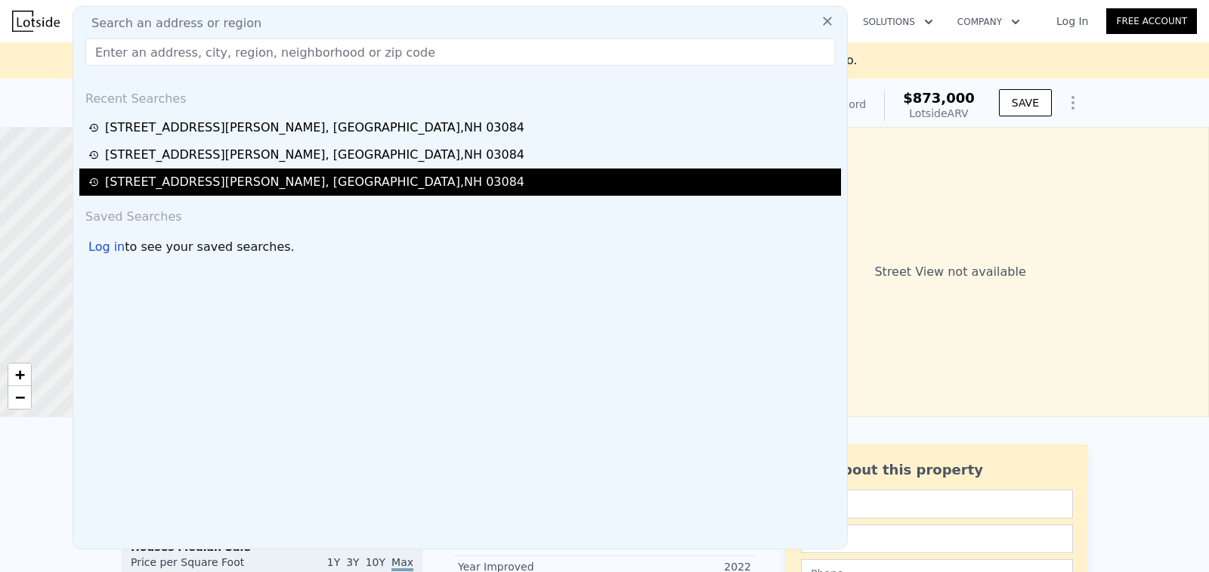
click at [162, 181] on div "[STREET_ADDRESS][PERSON_NAME]" at bounding box center [314, 182] width 419 height 18
type input "$ 57,000"
type input "-$ 8,331"
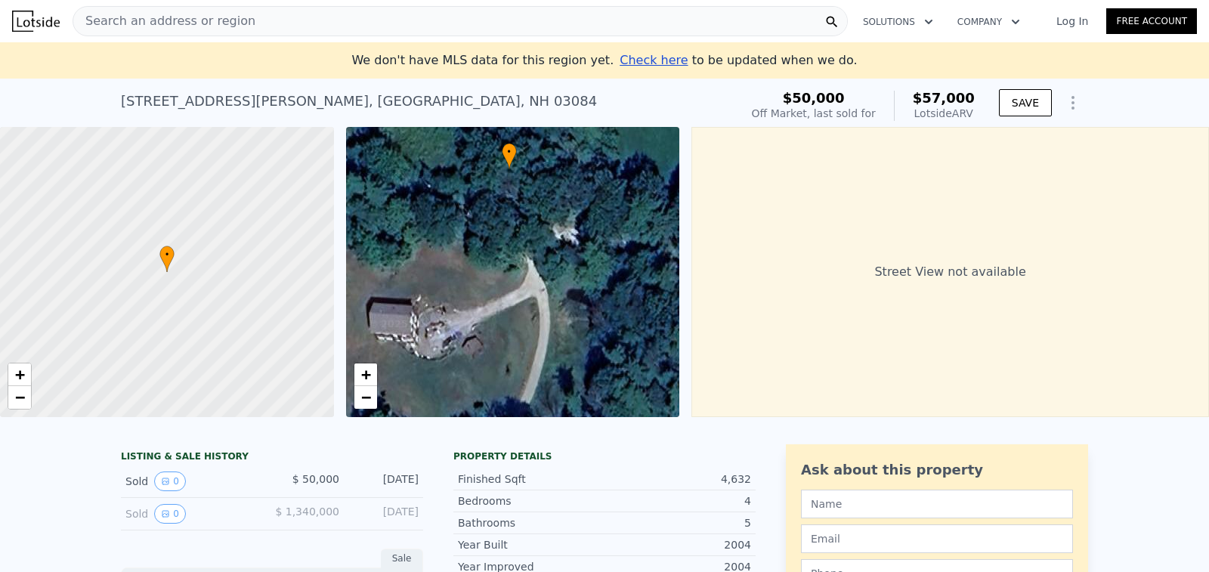
drag, startPoint x: 594, startPoint y: 252, endPoint x: 591, endPoint y: 167, distance: 85.5
click at [591, 167] on div "• + −" at bounding box center [513, 272] width 334 height 290
click at [374, 398] on link "−" at bounding box center [365, 397] width 23 height 23
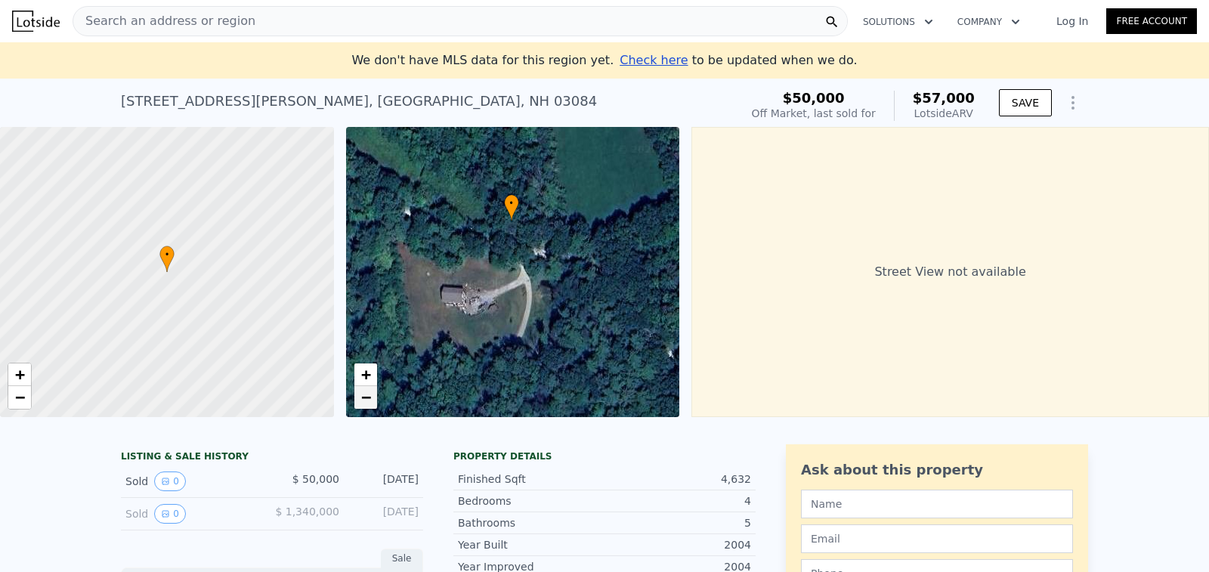
click at [374, 398] on link "−" at bounding box center [365, 397] width 23 height 23
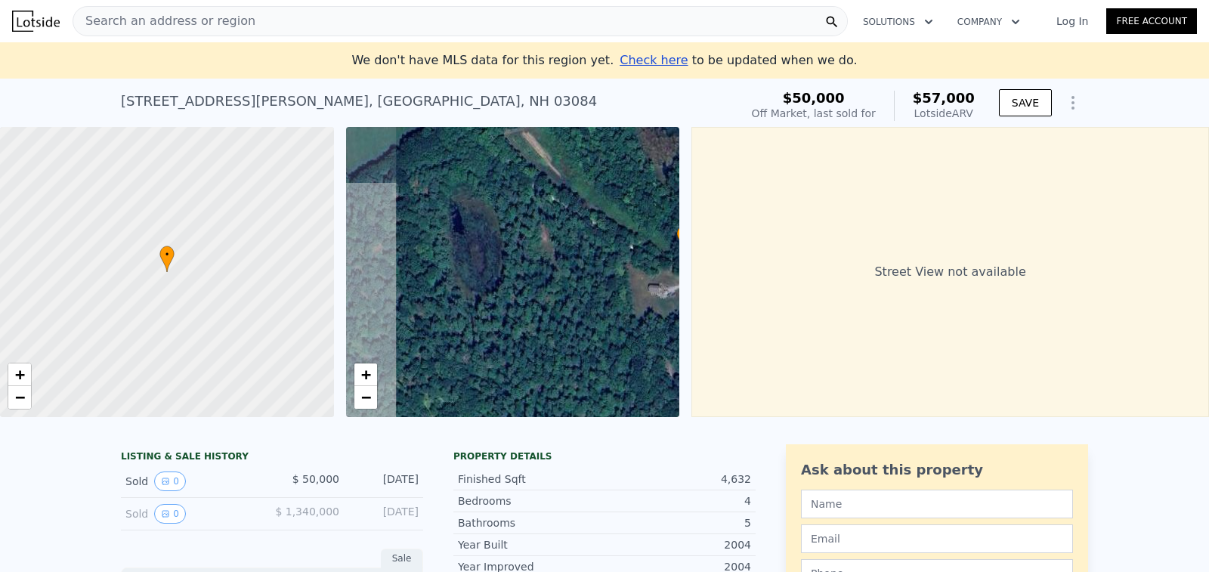
drag, startPoint x: 478, startPoint y: 335, endPoint x: 645, endPoint y: 342, distance: 167.2
click at [645, 342] on div "• + −" at bounding box center [513, 272] width 334 height 290
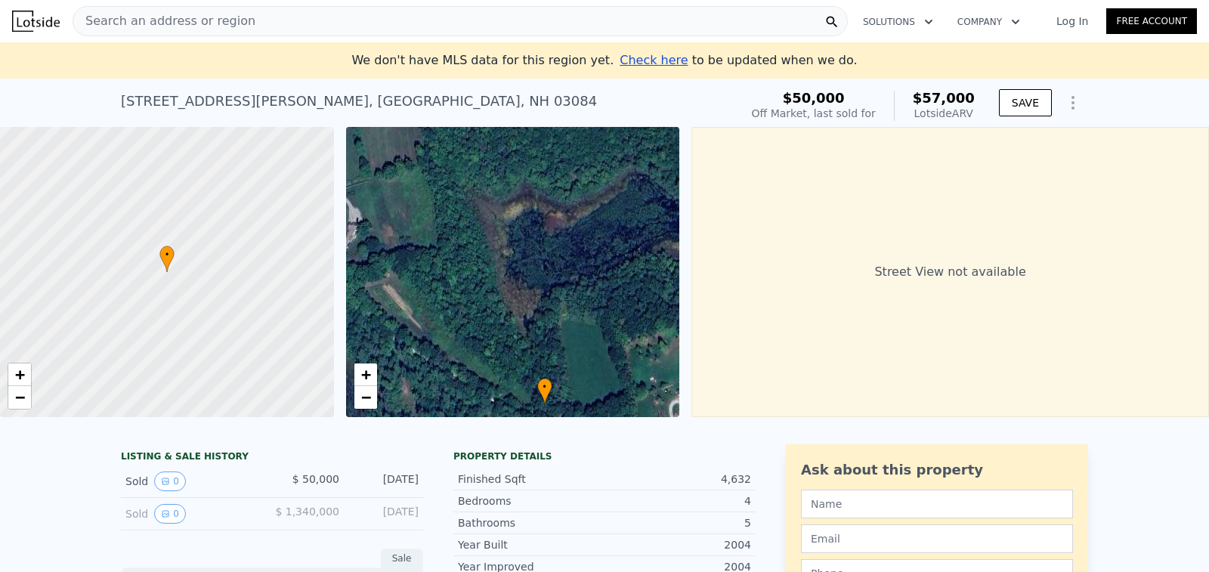
drag, startPoint x: 549, startPoint y: 283, endPoint x: 441, endPoint y: 398, distance: 157.7
click at [441, 398] on div "• + −" at bounding box center [513, 272] width 334 height 290
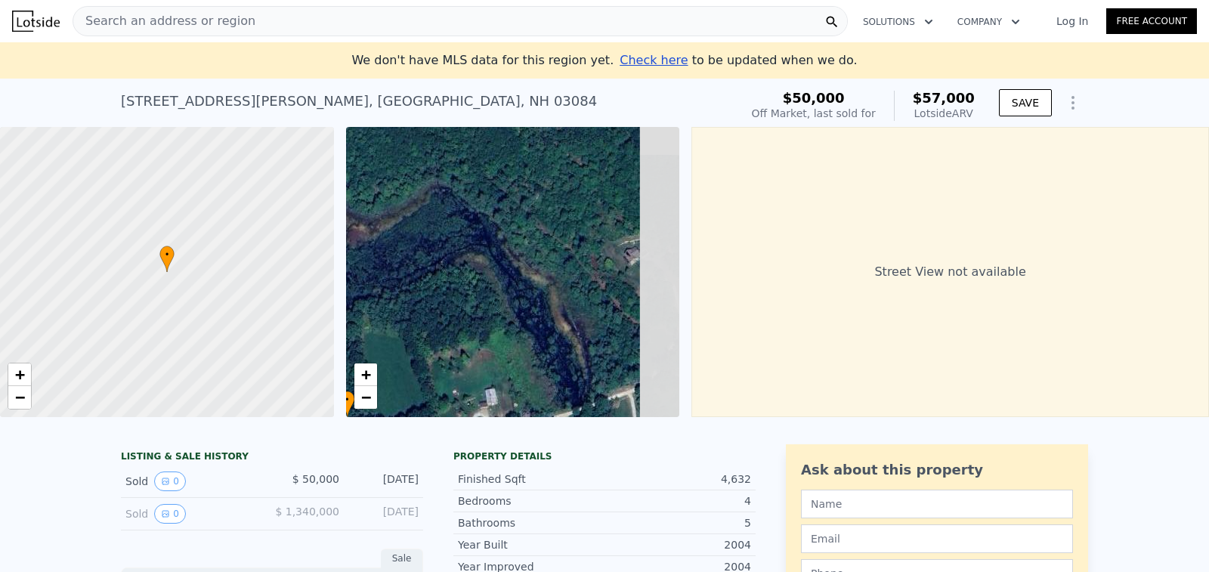
drag, startPoint x: 517, startPoint y: 348, endPoint x: 323, endPoint y: 365, distance: 195.0
click at [323, 365] on div "• + − • + − Street View not available" at bounding box center [604, 272] width 1209 height 290
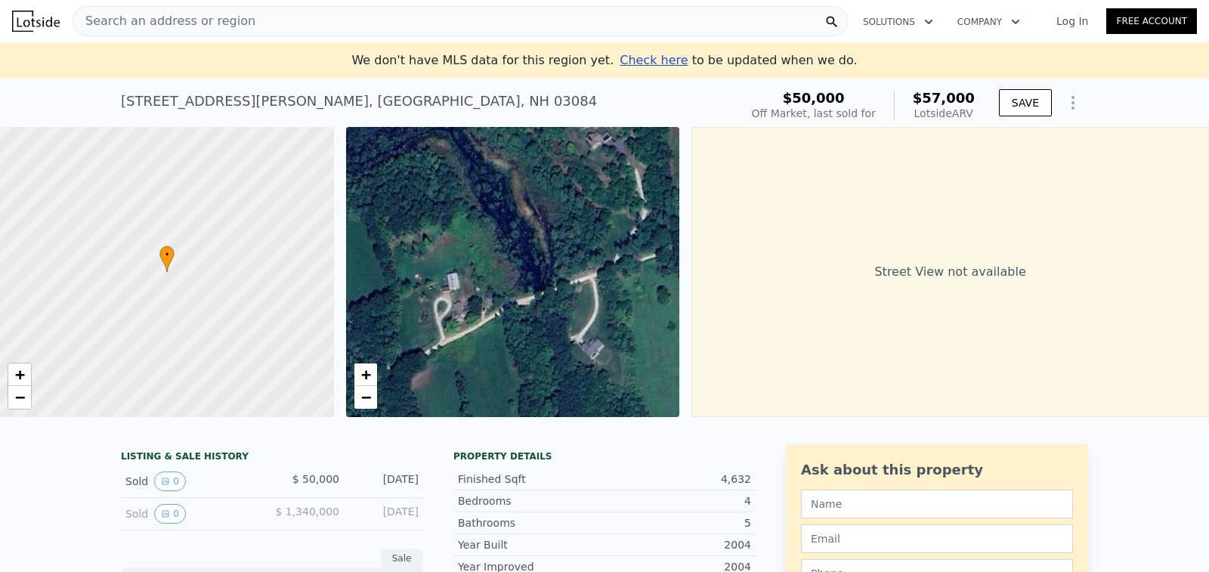
drag, startPoint x: 483, startPoint y: 337, endPoint x: 448, endPoint y: 224, distance: 117.9
click at [448, 224] on div "• + −" at bounding box center [513, 272] width 334 height 290
click at [447, 304] on div "• + −" at bounding box center [513, 272] width 334 height 290
click at [723, 34] on div "Search an address or region" at bounding box center [460, 21] width 775 height 30
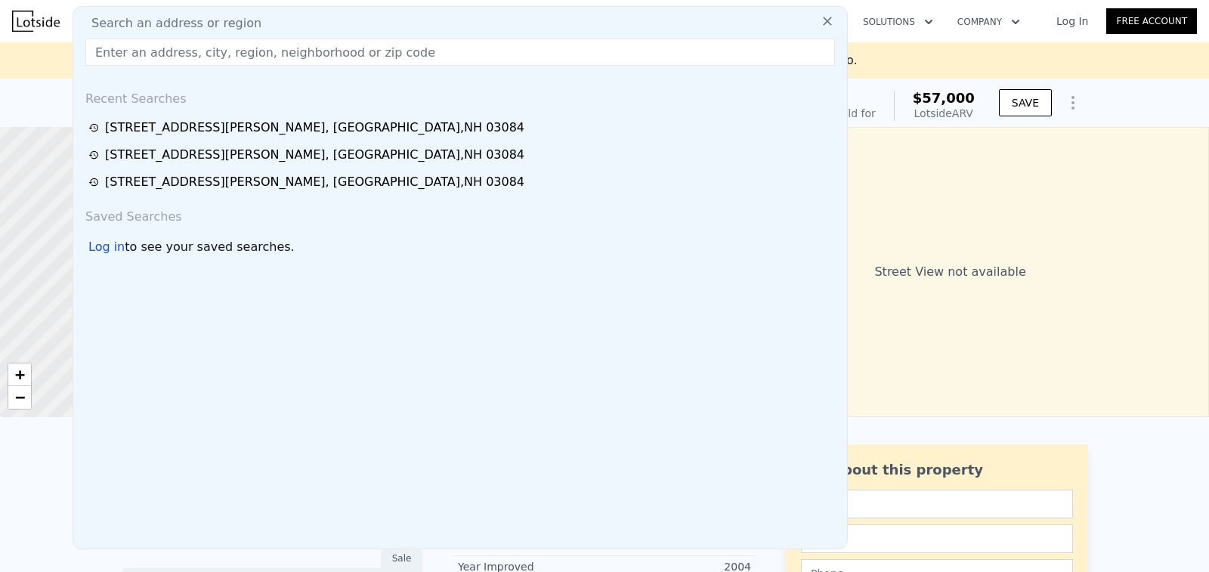
click at [820, 29] on icon at bounding box center [827, 21] width 15 height 15
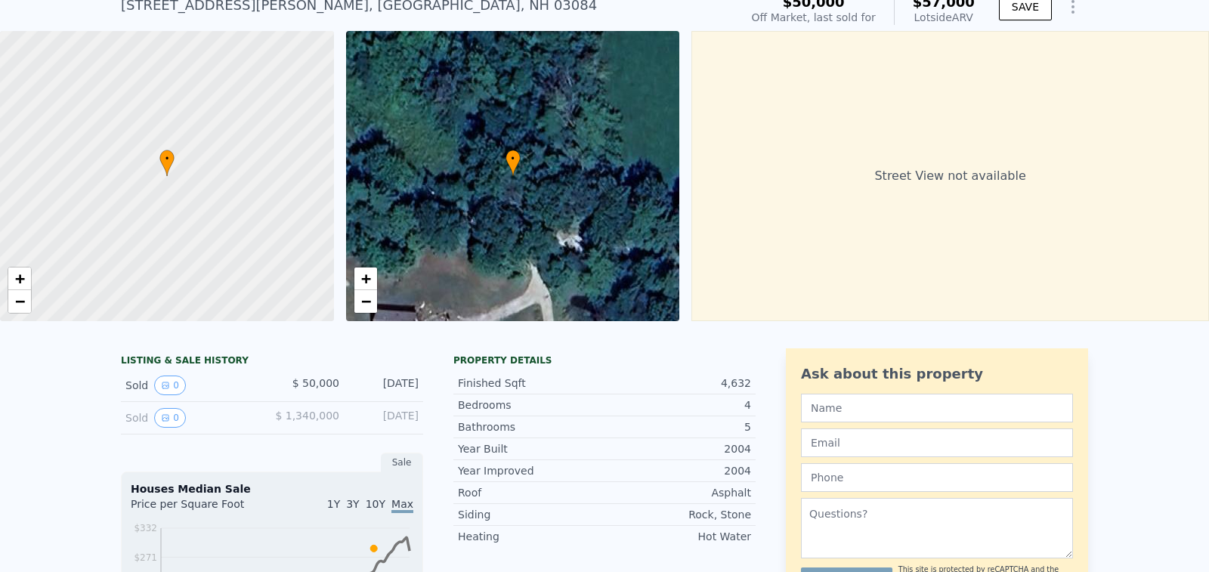
scroll to position [101, 0]
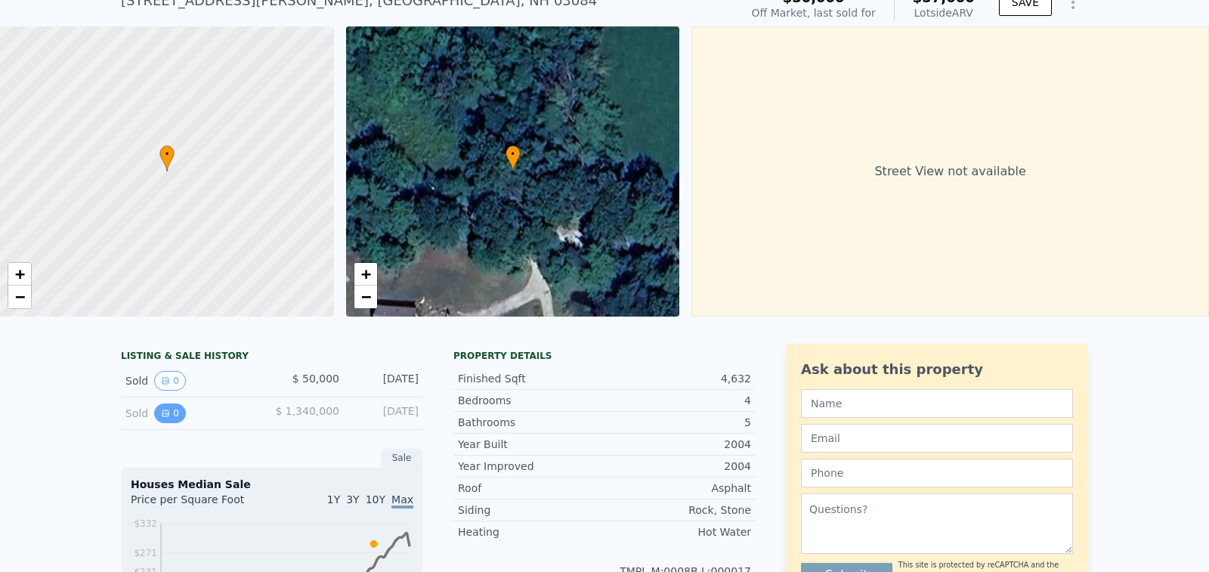
click at [168, 423] on button "0" at bounding box center [170, 414] width 32 height 20
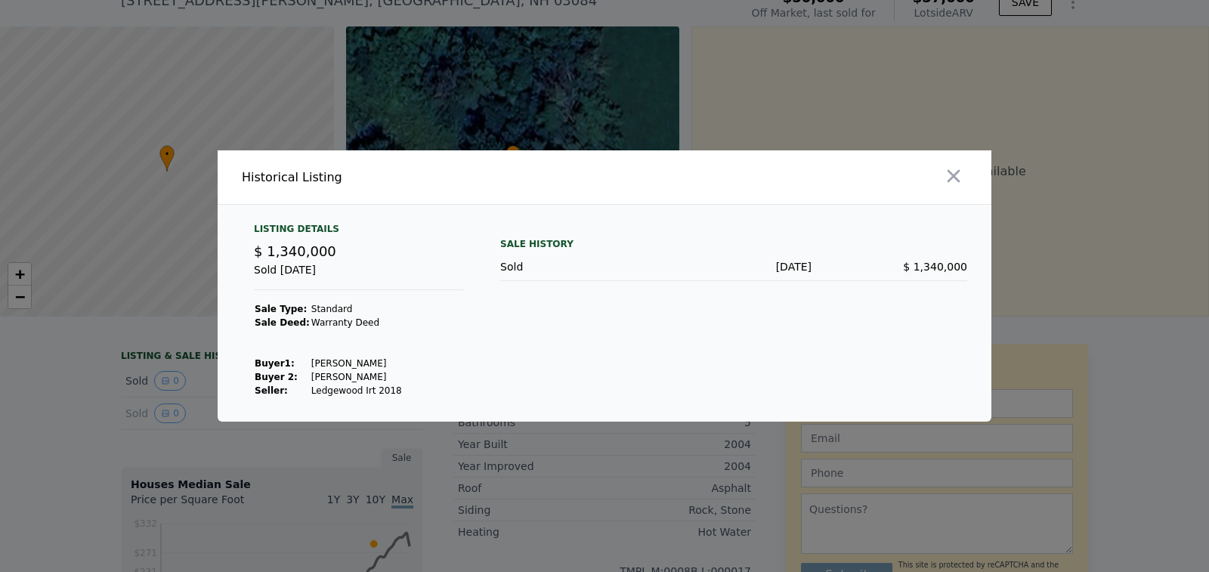
click at [157, 393] on div at bounding box center [604, 286] width 1209 height 572
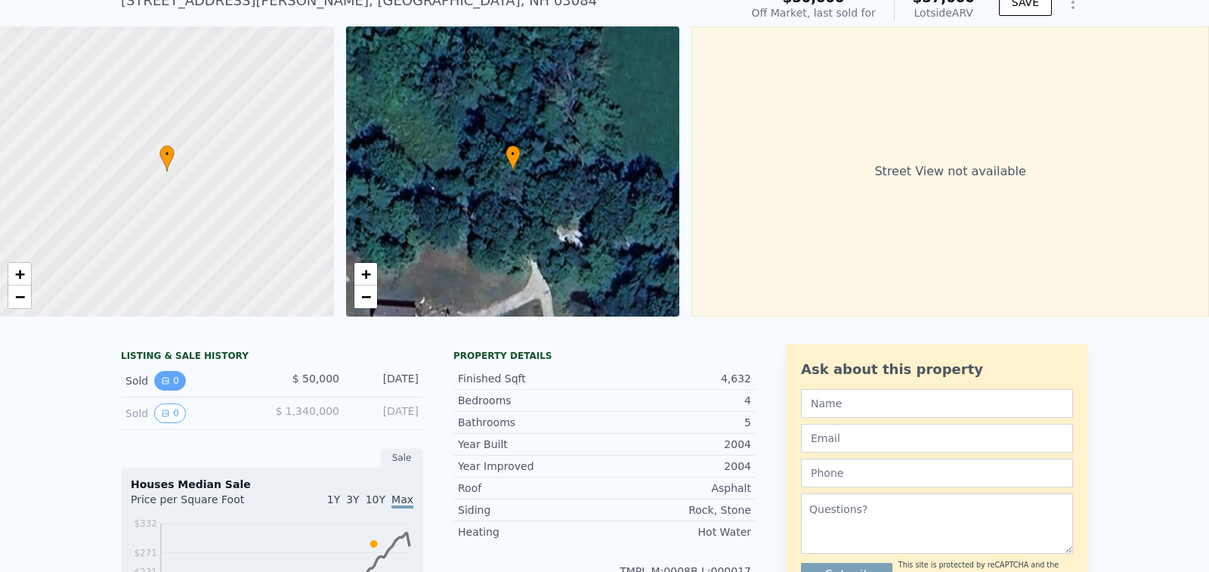
click at [161, 385] on icon "View historical data" at bounding box center [165, 380] width 9 height 9
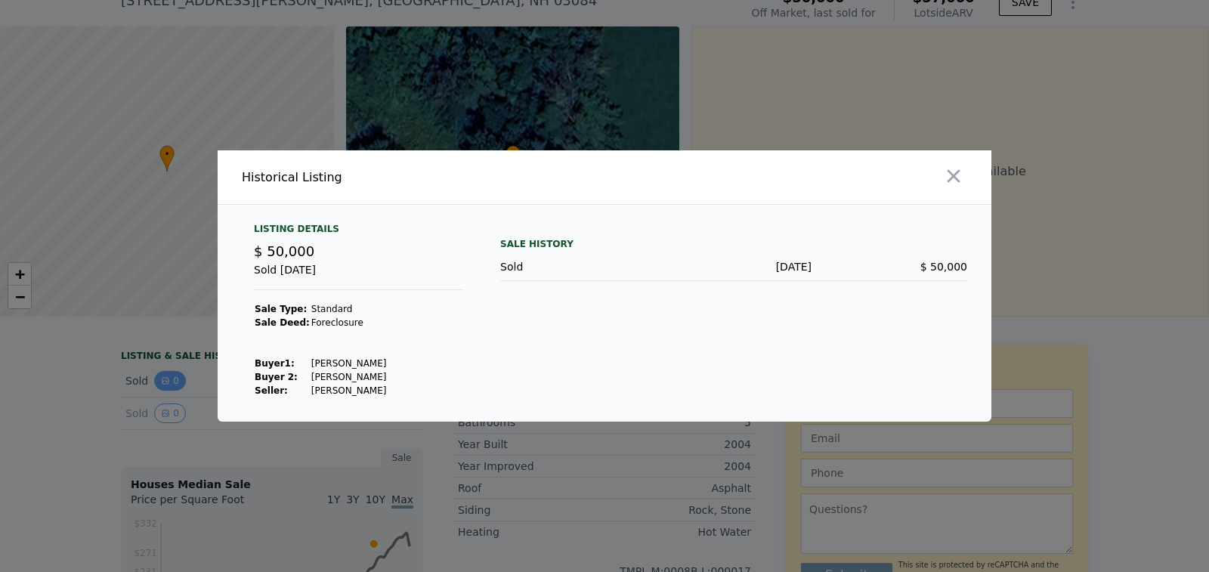
click at [156, 392] on div at bounding box center [604, 286] width 1209 height 572
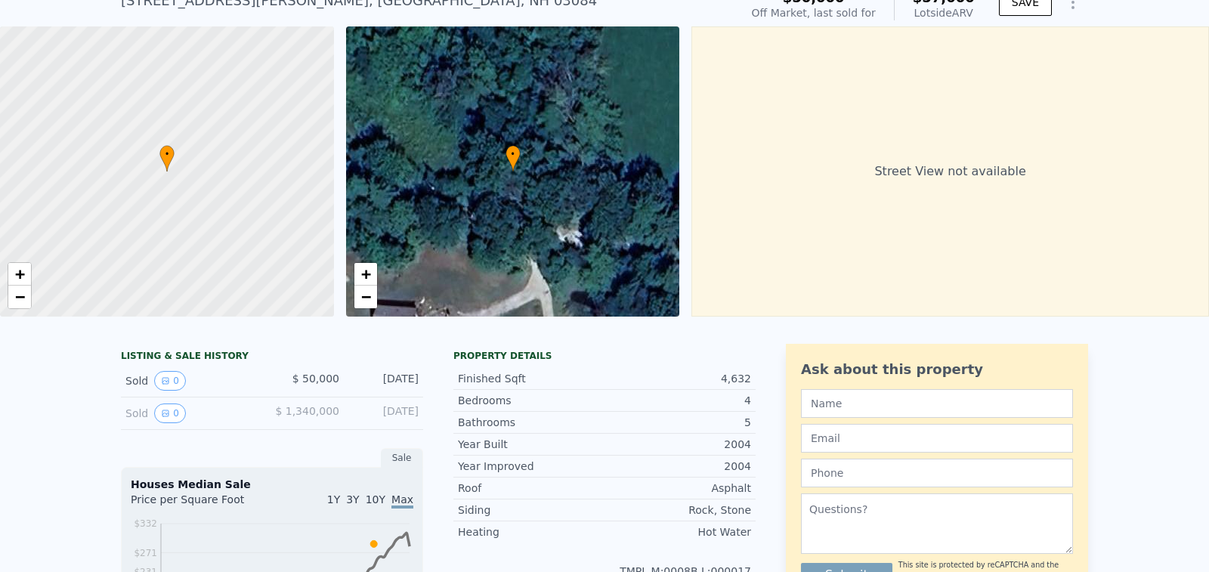
click at [147, 423] on div "Sold 0" at bounding box center [192, 414] width 135 height 20
click at [161, 418] on icon "View historical data" at bounding box center [165, 413] width 9 height 9
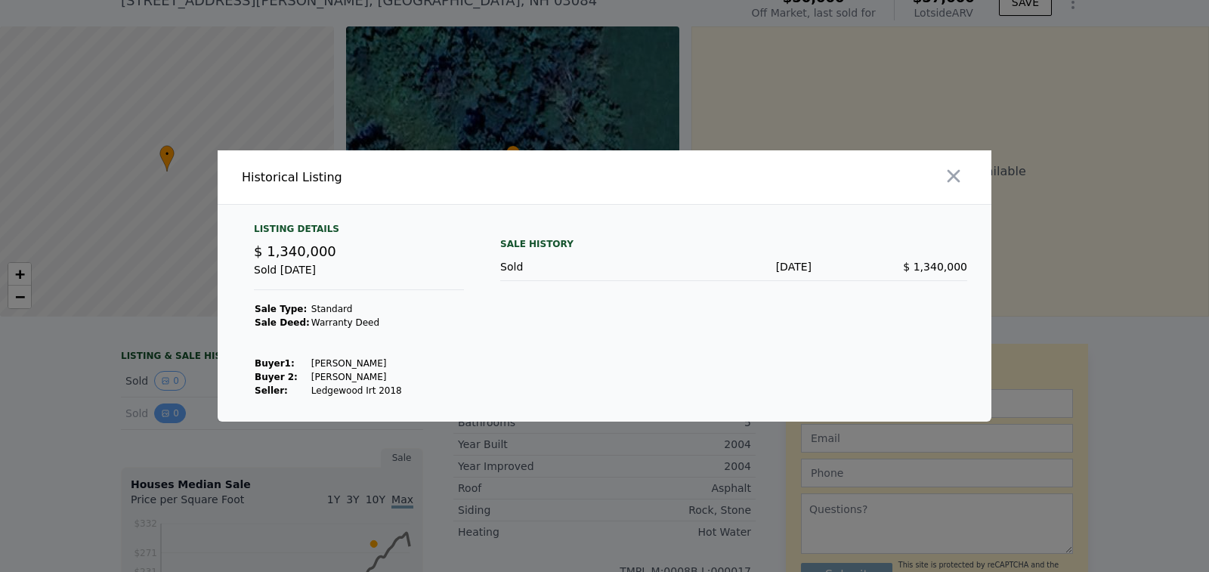
click at [154, 427] on div at bounding box center [604, 286] width 1209 height 572
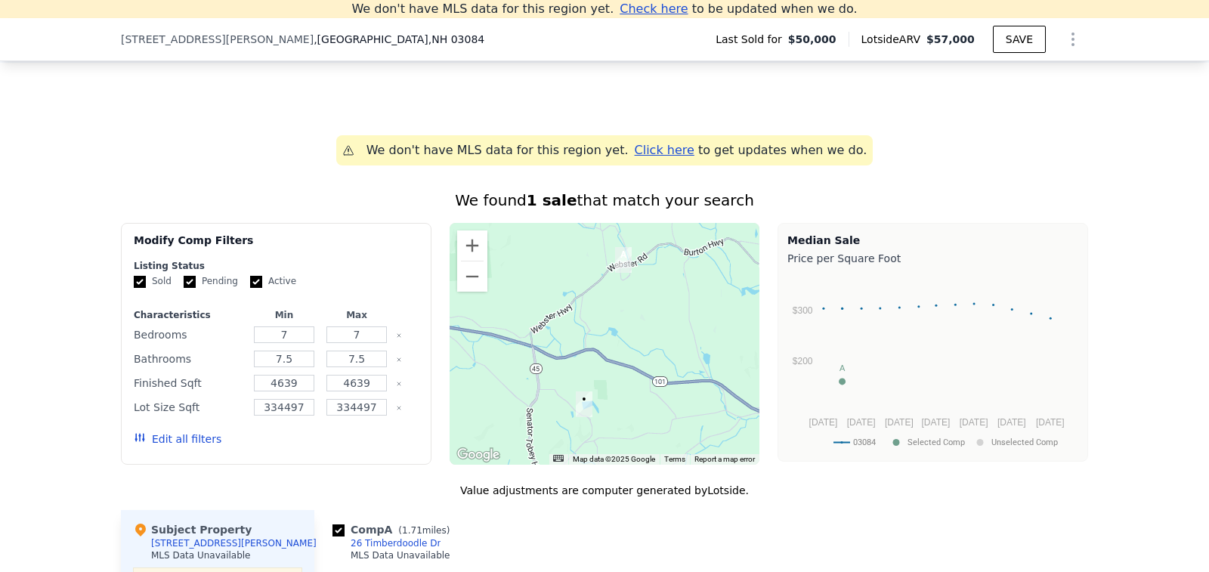
scroll to position [844, 0]
